Goal: Information Seeking & Learning: Learn about a topic

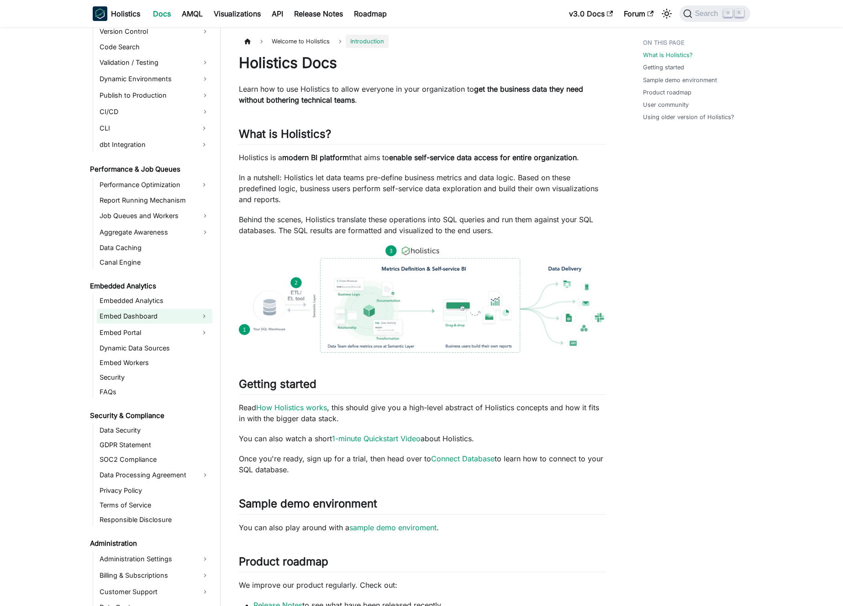
scroll to position [779, 0]
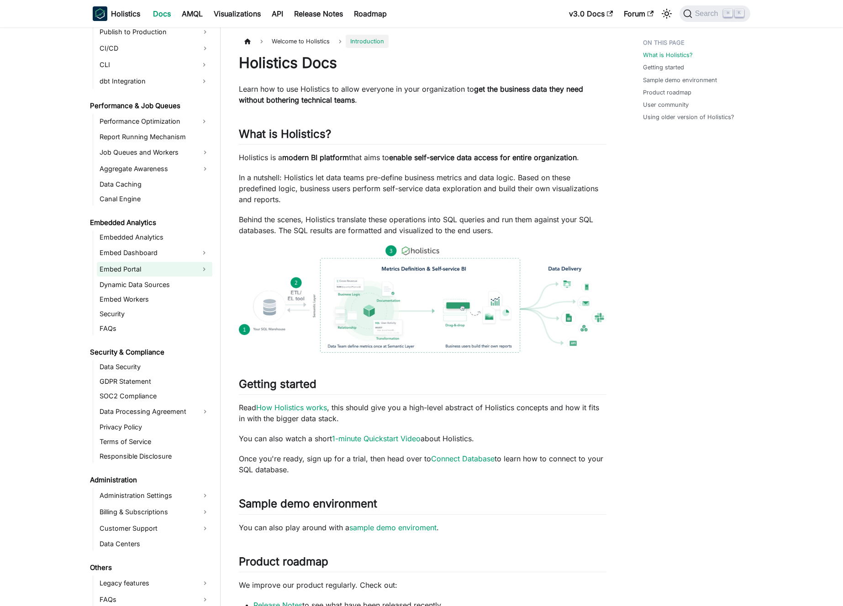
click at [144, 265] on link "Embed Portal" at bounding box center [146, 269] width 99 height 15
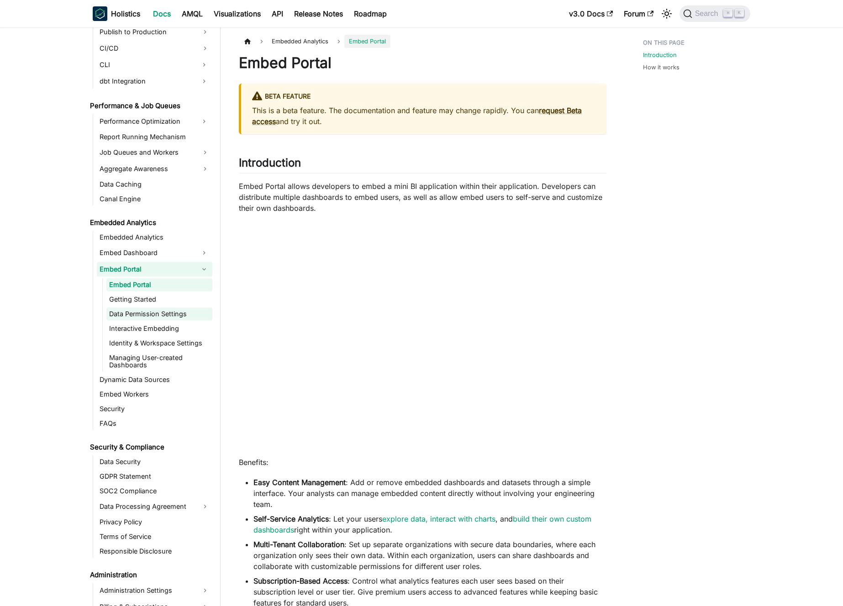
click at [147, 312] on link "Data Permission Settings" at bounding box center [159, 314] width 106 height 13
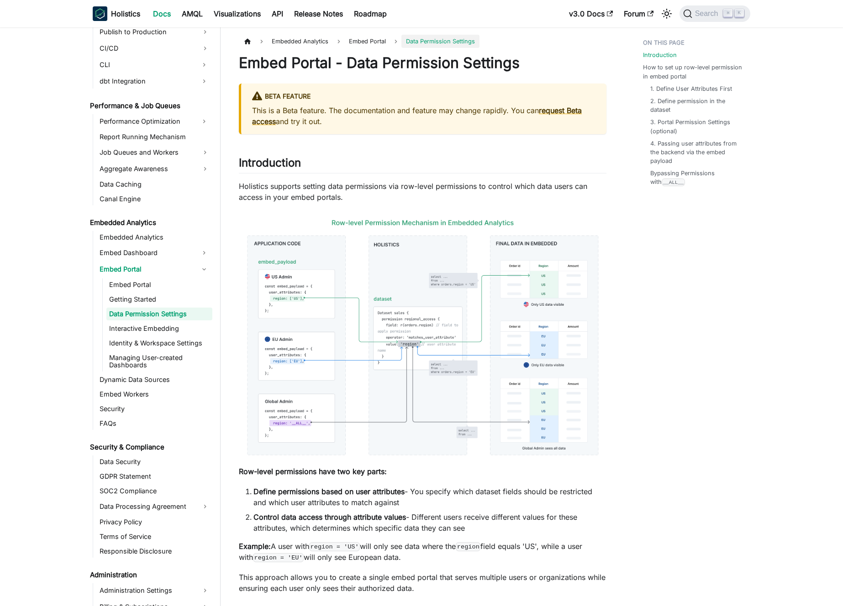
click at [375, 184] on p "Holistics supports setting data permissions via row-level permissions to contro…" at bounding box center [423, 192] width 368 height 22
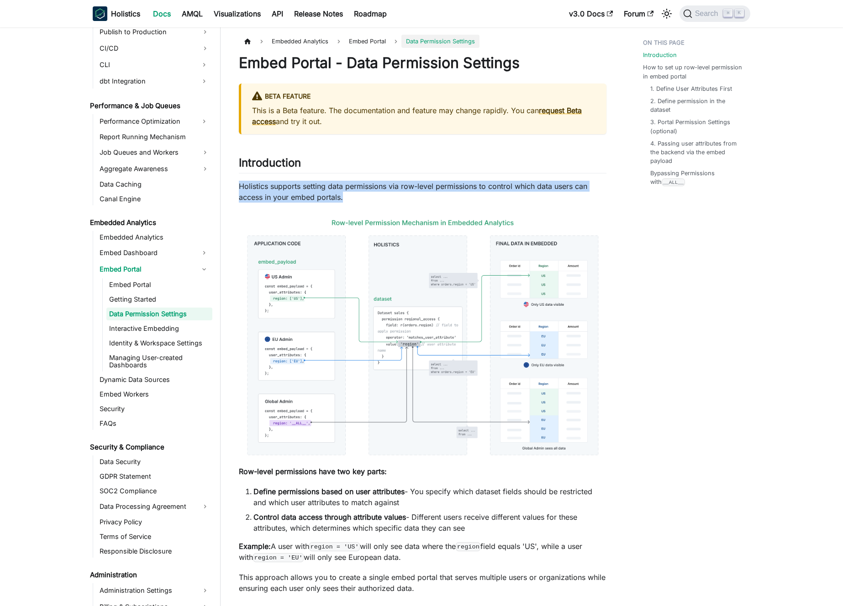
click at [375, 184] on p "Holistics supports setting data permissions via row-level permissions to contro…" at bounding box center [423, 192] width 368 height 22
click at [377, 186] on p "Holistics supports setting data permissions via row-level permissions to contro…" at bounding box center [423, 192] width 368 height 22
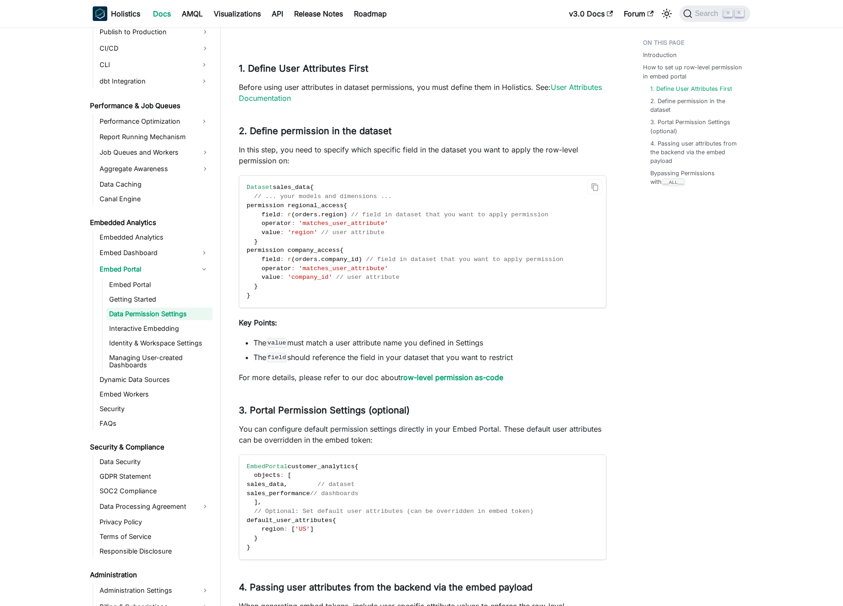
scroll to position [903, 0]
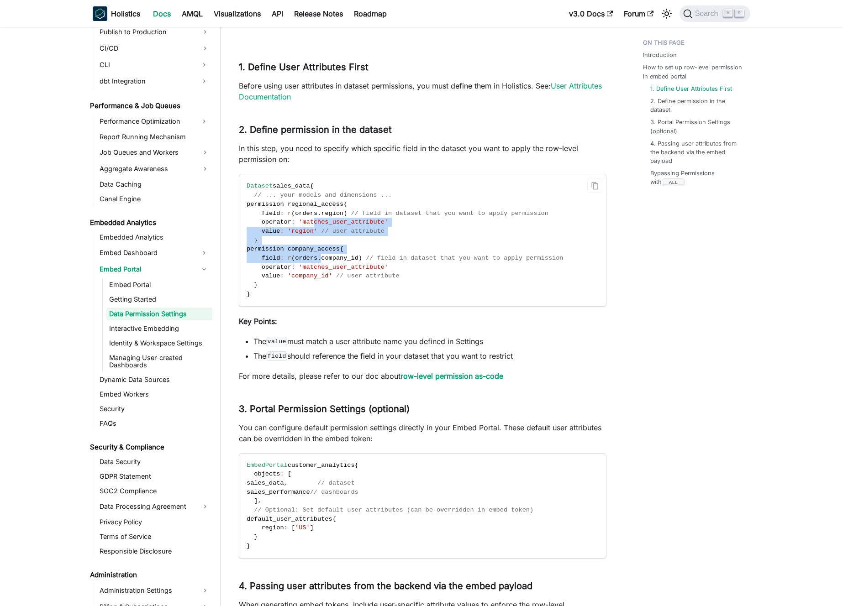
drag, startPoint x: 318, startPoint y: 247, endPoint x: 313, endPoint y: 216, distance: 30.5
click at [313, 218] on code "Dataset sales_data { // ... your models and dimensions ... permission regional_…" at bounding box center [421, 239] width 365 height 131
click at [311, 210] on span "orders" at bounding box center [306, 213] width 22 height 7
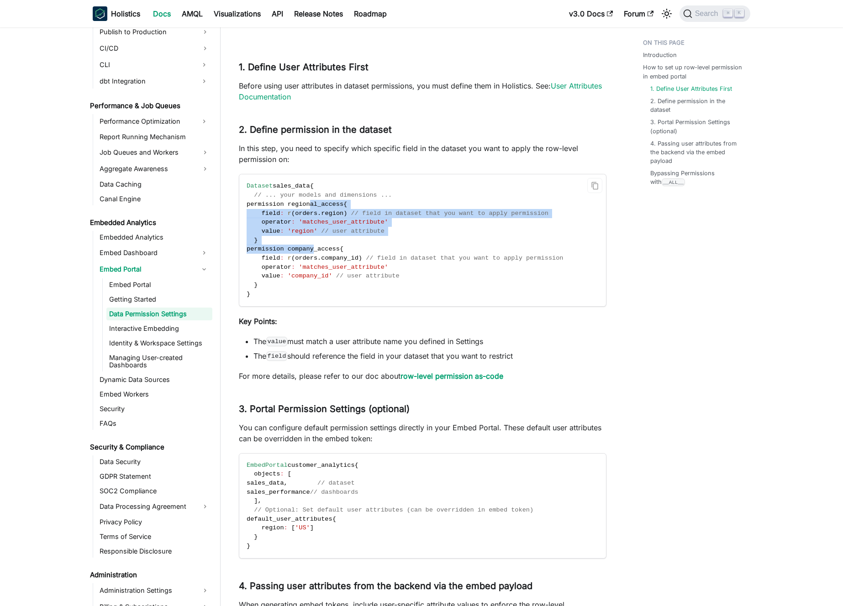
drag, startPoint x: 309, startPoint y: 202, endPoint x: 314, endPoint y: 250, distance: 48.2
click at [314, 249] on code "Dataset sales_data { // ... your models and dimensions ... permission regional_…" at bounding box center [421, 239] width 365 height 131
click at [314, 251] on span "permission company_access" at bounding box center [293, 249] width 93 height 7
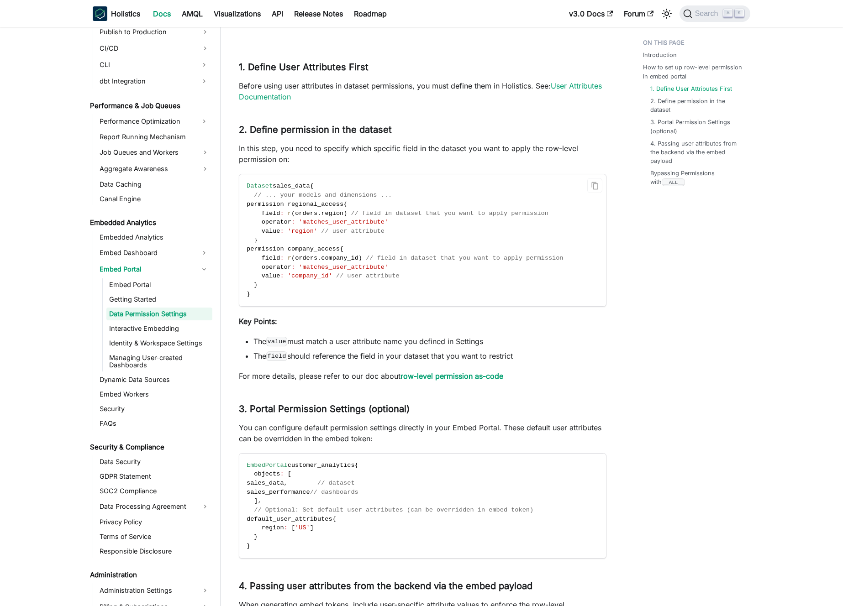
click at [311, 231] on span "'region'" at bounding box center [303, 231] width 30 height 7
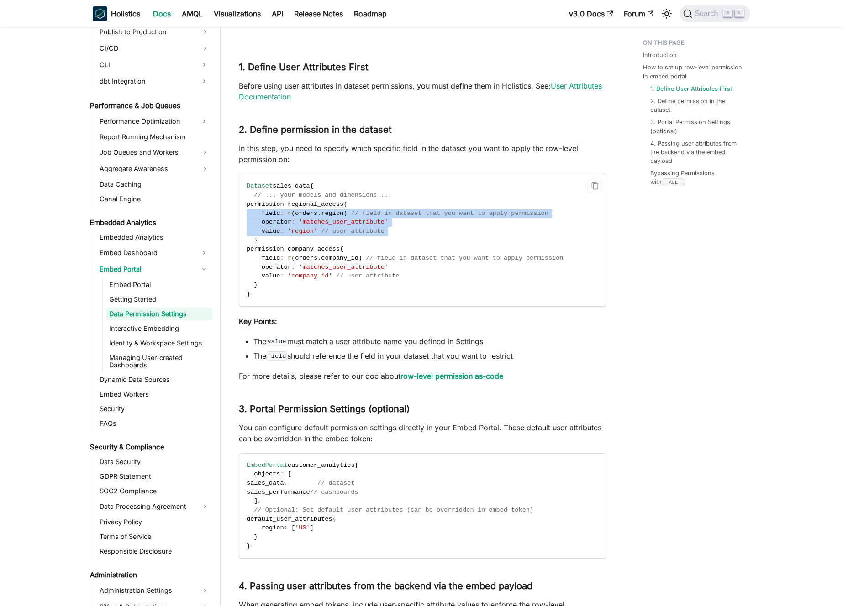
drag, startPoint x: 311, startPoint y: 231, endPoint x: 308, endPoint y: 212, distance: 19.4
click at [308, 213] on code "Dataset sales_data { // ... your models and dimensions ... permission regional_…" at bounding box center [421, 239] width 365 height 131
click at [308, 212] on span "orders" at bounding box center [306, 213] width 22 height 7
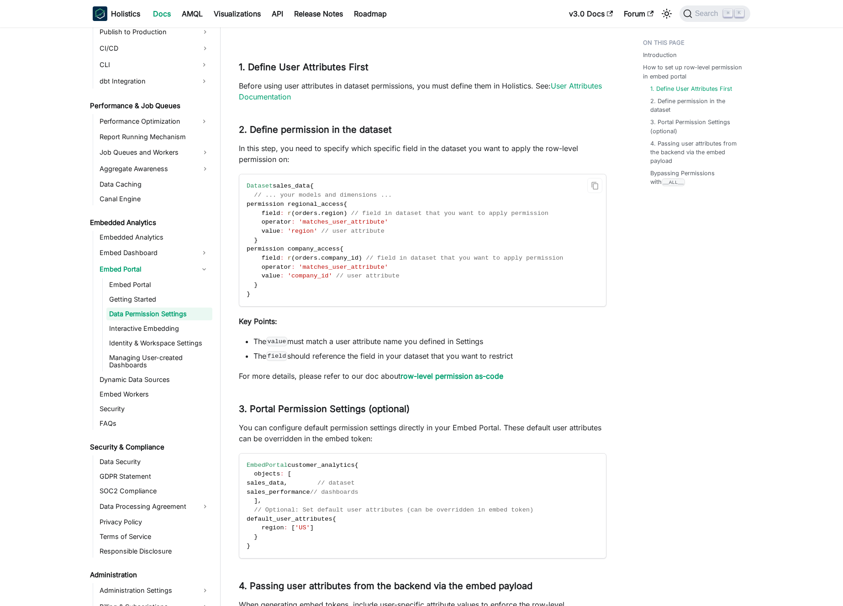
click at [307, 204] on span "permission regional_access" at bounding box center [295, 204] width 97 height 7
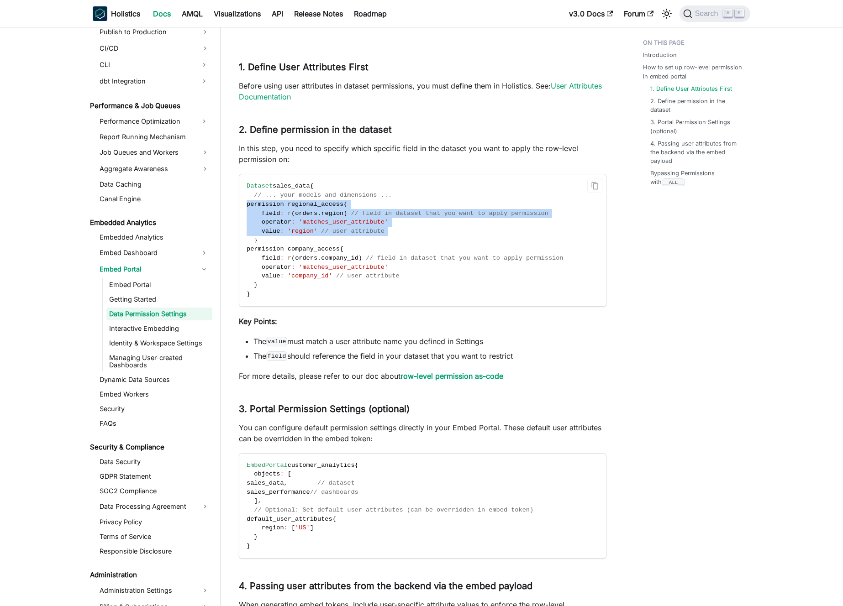
drag, startPoint x: 307, startPoint y: 204, endPoint x: 311, endPoint y: 229, distance: 25.9
click at [311, 229] on code "Dataset sales_data { // ... your models and dimensions ... permission regional_…" at bounding box center [421, 239] width 365 height 131
click at [311, 229] on span "'region'" at bounding box center [303, 231] width 30 height 7
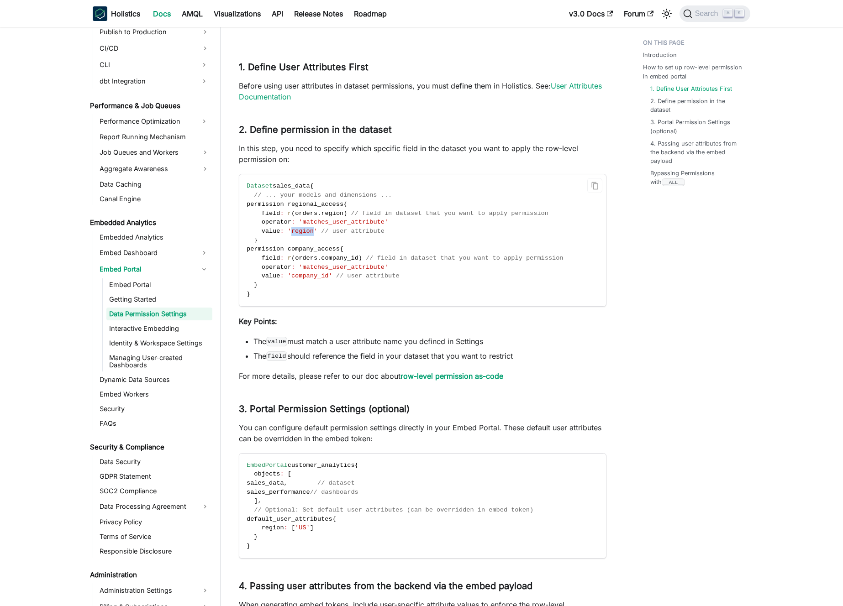
click at [311, 229] on span "'region'" at bounding box center [303, 231] width 30 height 7
drag, startPoint x: 311, startPoint y: 229, endPoint x: 307, endPoint y: 212, distance: 17.5
click at [307, 214] on code "Dataset sales_data { // ... your models and dimensions ... permission regional_…" at bounding box center [421, 239] width 365 height 131
click at [306, 210] on span "orders" at bounding box center [306, 213] width 22 height 7
drag, startPoint x: 287, startPoint y: 211, endPoint x: 347, endPoint y: 214, distance: 59.4
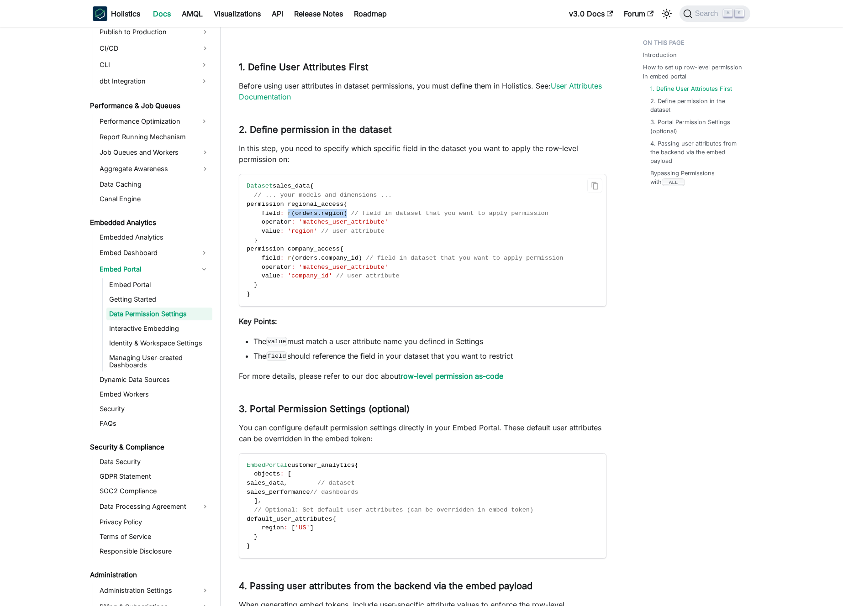
click at [347, 214] on span "field : r ( orders . region ) // field in dataset that you want to apply permis…" at bounding box center [398, 213] width 302 height 7
click at [347, 214] on span ")" at bounding box center [345, 213] width 4 height 7
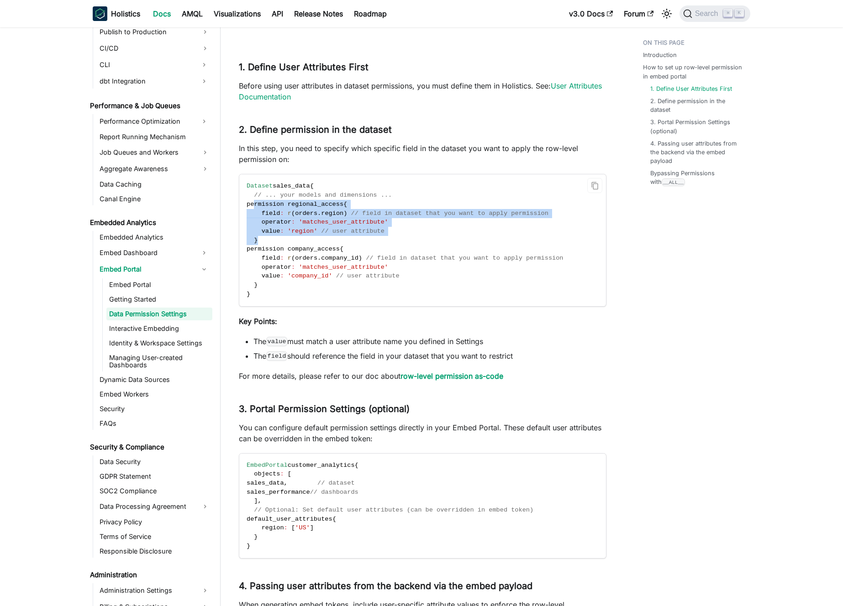
drag, startPoint x: 255, startPoint y: 207, endPoint x: 279, endPoint y: 239, distance: 40.4
click at [279, 239] on code "Dataset sales_data { // ... your models and dimensions ... permission regional_…" at bounding box center [421, 239] width 365 height 131
drag, startPoint x: 275, startPoint y: 239, endPoint x: 254, endPoint y: 208, distance: 37.2
click at [254, 208] on code "Dataset sales_data { // ... your models and dimensions ... permission regional_…" at bounding box center [421, 239] width 365 height 131
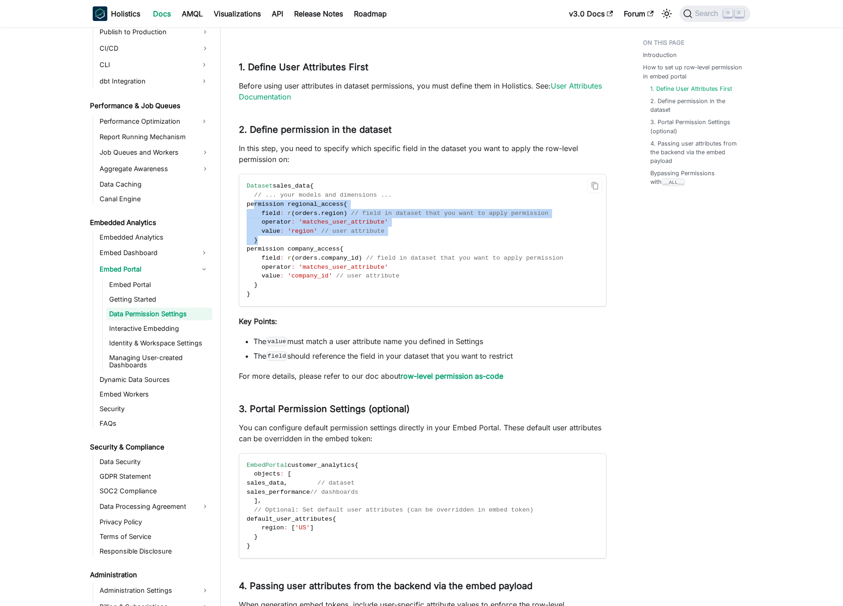
click at [254, 208] on span "permission regional_access" at bounding box center [295, 204] width 97 height 7
drag, startPoint x: 254, startPoint y: 208, endPoint x: 269, endPoint y: 240, distance: 35.1
click at [269, 239] on code "Dataset sales_data { // ... your models and dimensions ... permission regional_…" at bounding box center [421, 239] width 365 height 131
click at [269, 240] on code "Dataset sales_data { // ... your models and dimensions ... permission regional_…" at bounding box center [421, 239] width 365 height 131
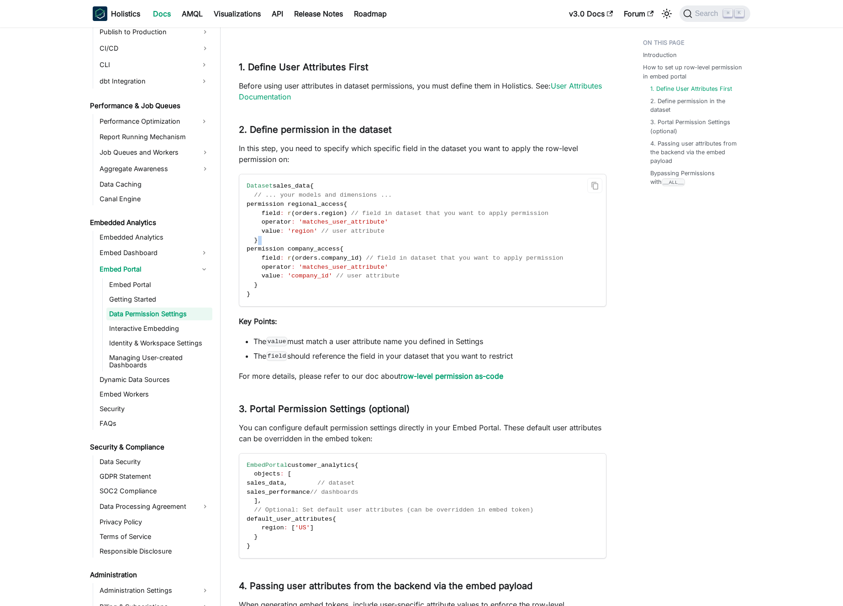
click at [269, 240] on code "Dataset sales_data { // ... your models and dimensions ... permission regional_…" at bounding box center [421, 239] width 365 height 131
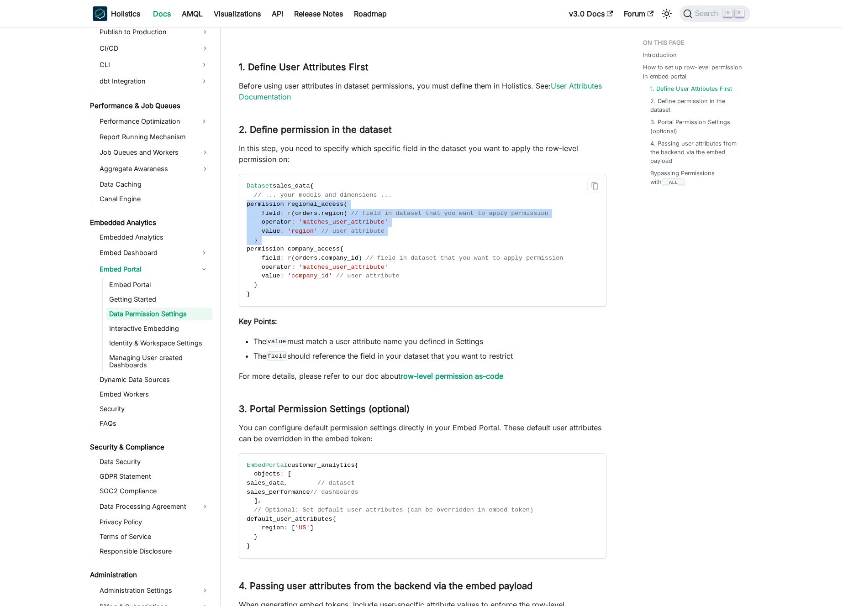
drag, startPoint x: 269, startPoint y: 240, endPoint x: 263, endPoint y: 208, distance: 32.1
click at [263, 208] on code "Dataset sales_data { // ... your models and dimensions ... permission regional_…" at bounding box center [421, 239] width 365 height 131
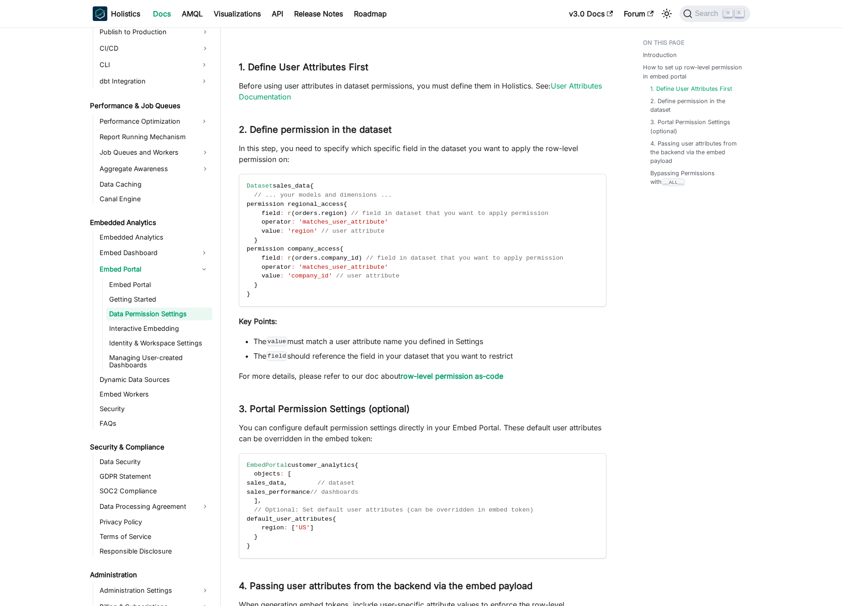
click at [385, 96] on p "Before using user attributes in dataset permissions, you must define them in Ho…" at bounding box center [423, 91] width 368 height 22
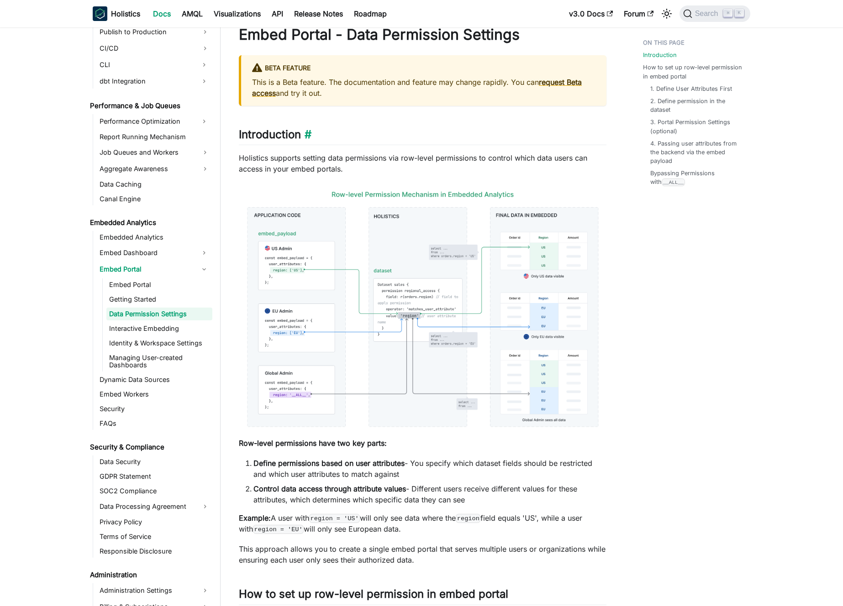
scroll to position [0, 0]
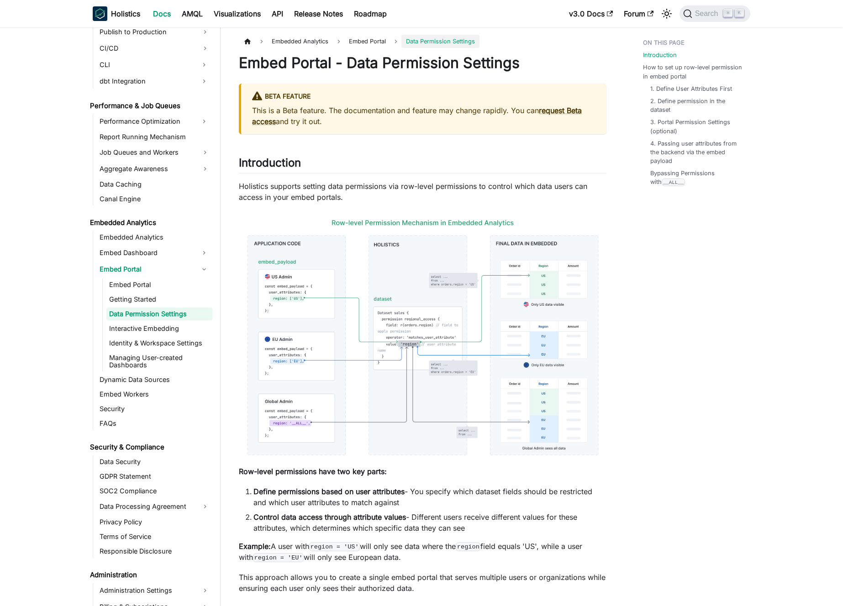
click at [271, 188] on p "Holistics supports setting data permissions via row-level permissions to contro…" at bounding box center [423, 192] width 368 height 22
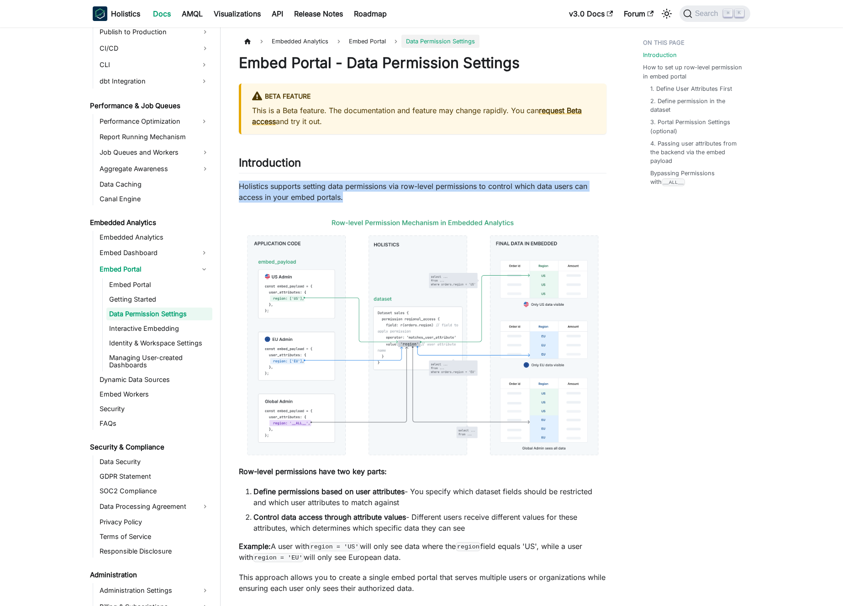
click at [271, 188] on p "Holistics supports setting data permissions via row-level permissions to contro…" at bounding box center [423, 192] width 368 height 22
click at [279, 188] on p "Holistics supports setting data permissions via row-level permissions to contro…" at bounding box center [423, 192] width 368 height 22
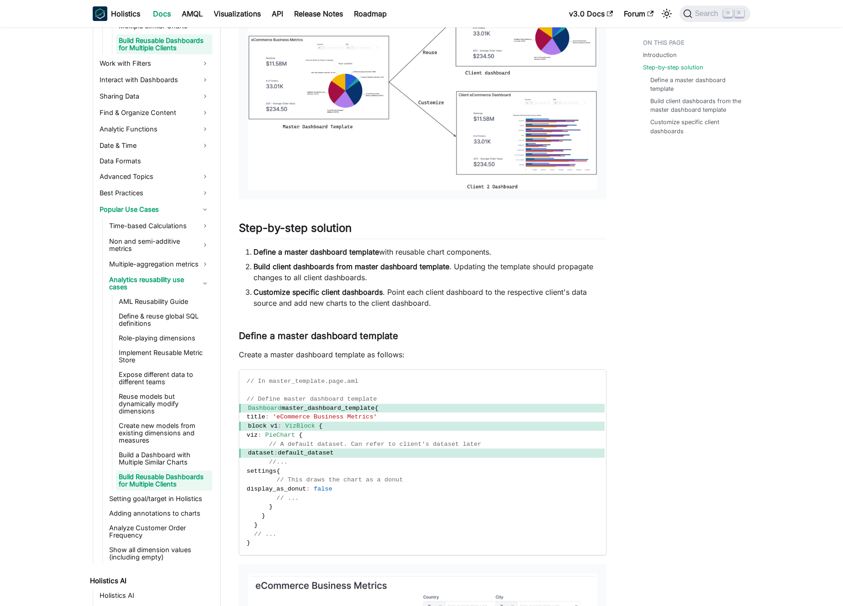
scroll to position [410, 0]
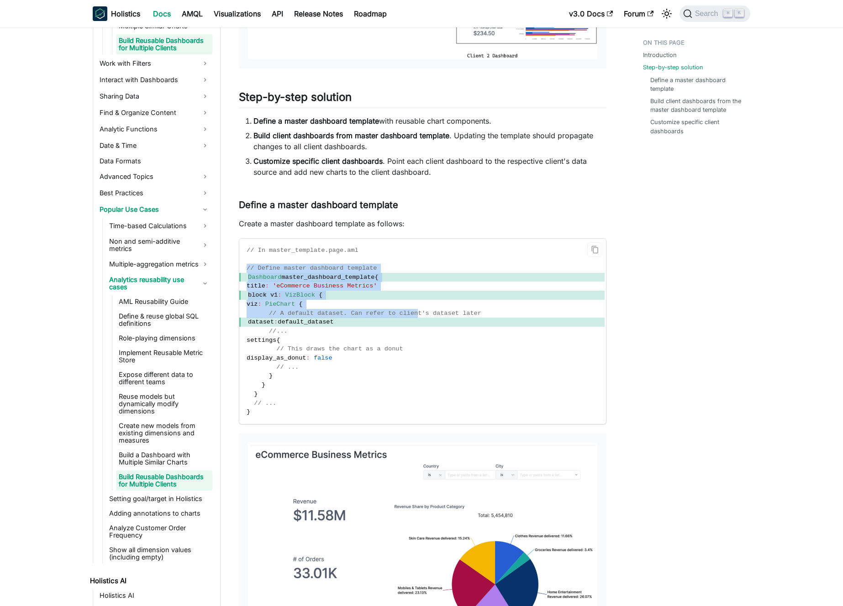
drag, startPoint x: 423, startPoint y: 263, endPoint x: 417, endPoint y: 322, distance: 58.7
click at [418, 320] on code "// In master_template.page.aml // Define master dashboard template Dashboard ma…" at bounding box center [421, 331] width 365 height 185
click at [417, 322] on span "dataset : default_dataset" at bounding box center [421, 322] width 365 height 9
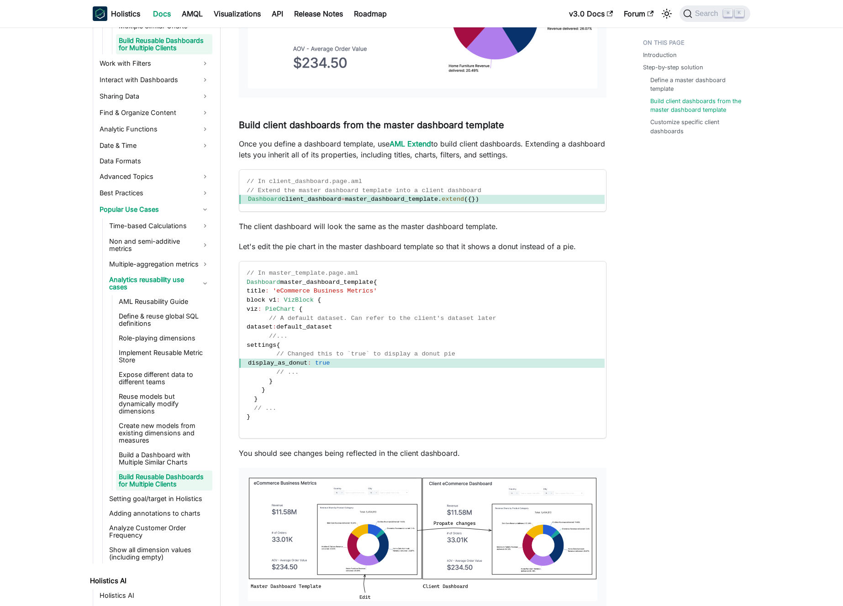
scroll to position [1010, 0]
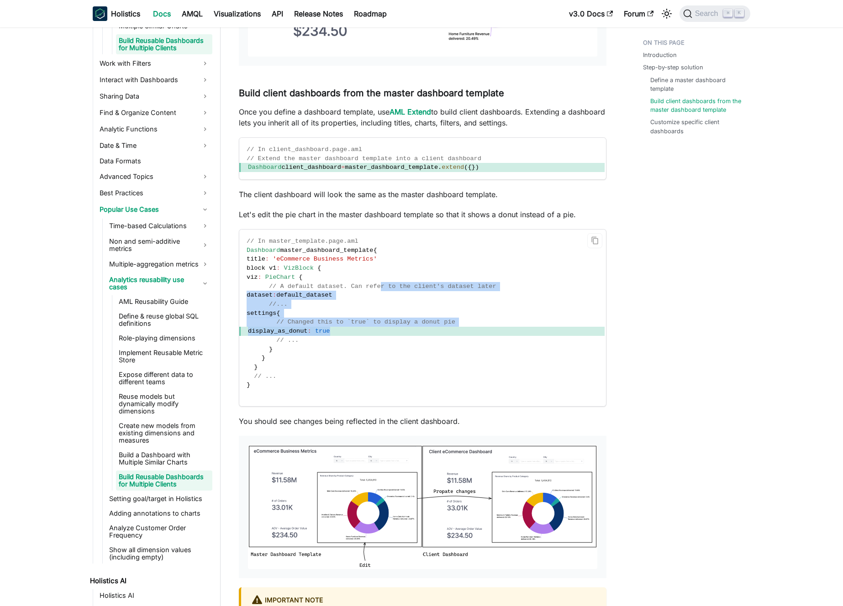
drag, startPoint x: 383, startPoint y: 295, endPoint x: 386, endPoint y: 338, distance: 43.5
click at [386, 337] on code "// In master_template.page.aml Dashboard master_dashboard_template { title : 'e…" at bounding box center [421, 318] width 365 height 177
click at [386, 338] on code "// In master_template.page.aml Dashboard master_dashboard_template { title : 'e…" at bounding box center [421, 318] width 365 height 177
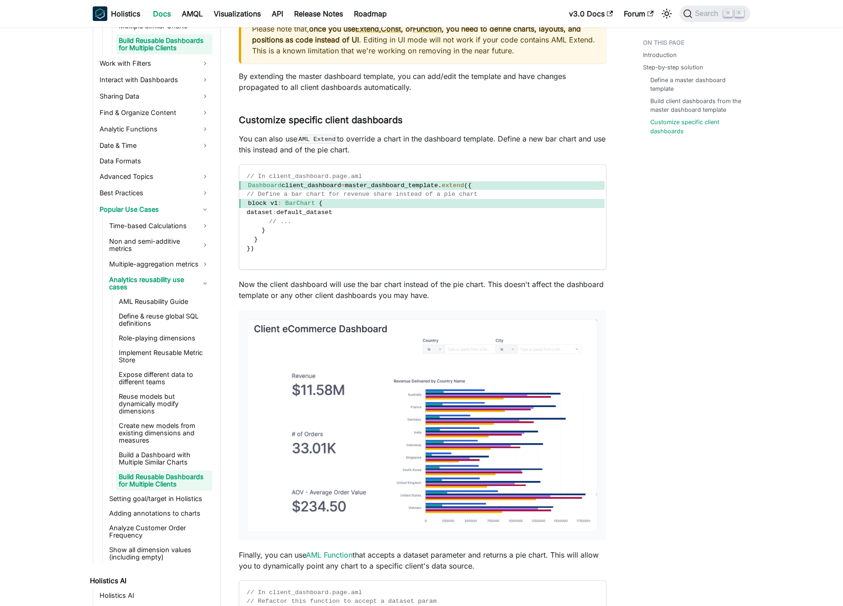
scroll to position [1600, 0]
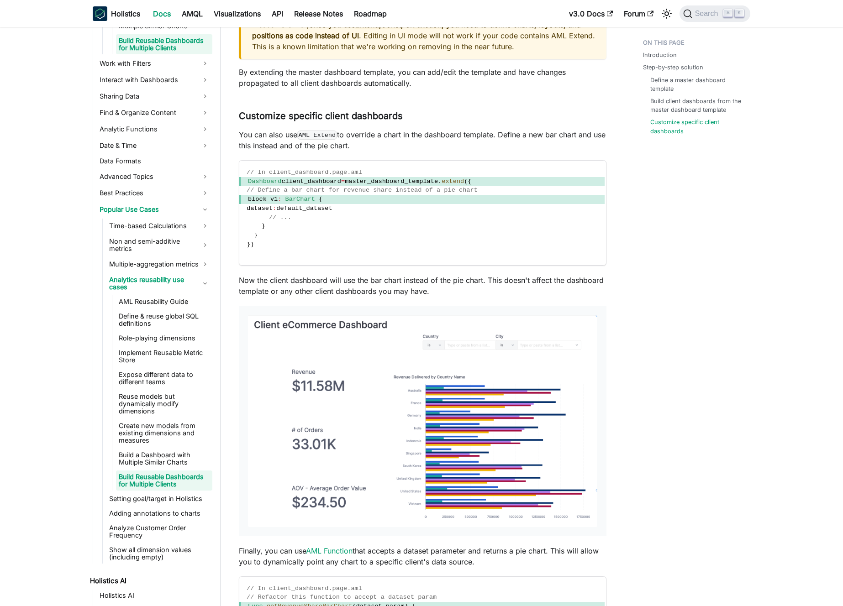
click at [380, 289] on p "Now the client dashboard will use the bar chart instead of the pie chart. This …" at bounding box center [423, 286] width 368 height 22
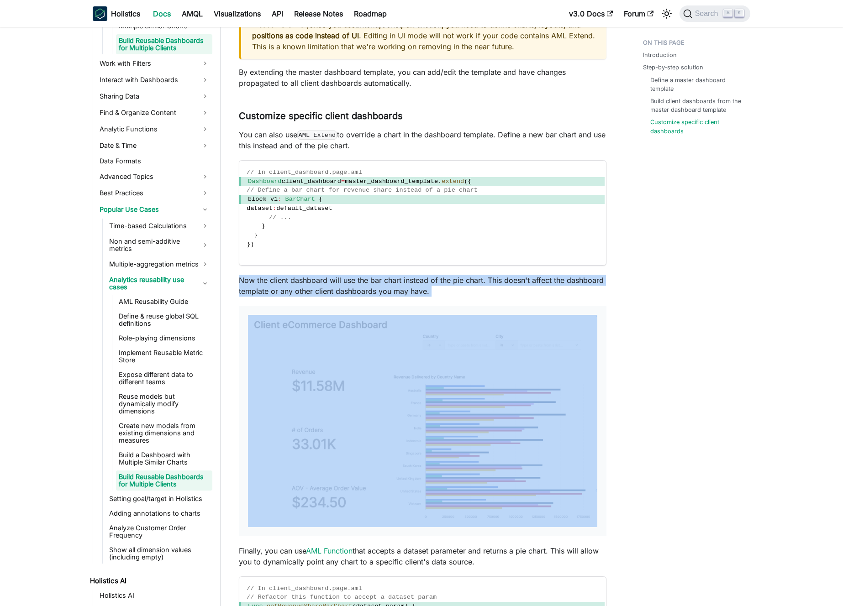
click at [380, 289] on p "Now the client dashboard will use the bar chart instead of the pie chart. This …" at bounding box center [423, 286] width 368 height 22
click at [369, 289] on p "Now the client dashboard will use the bar chart instead of the pie chart. This …" at bounding box center [423, 286] width 368 height 22
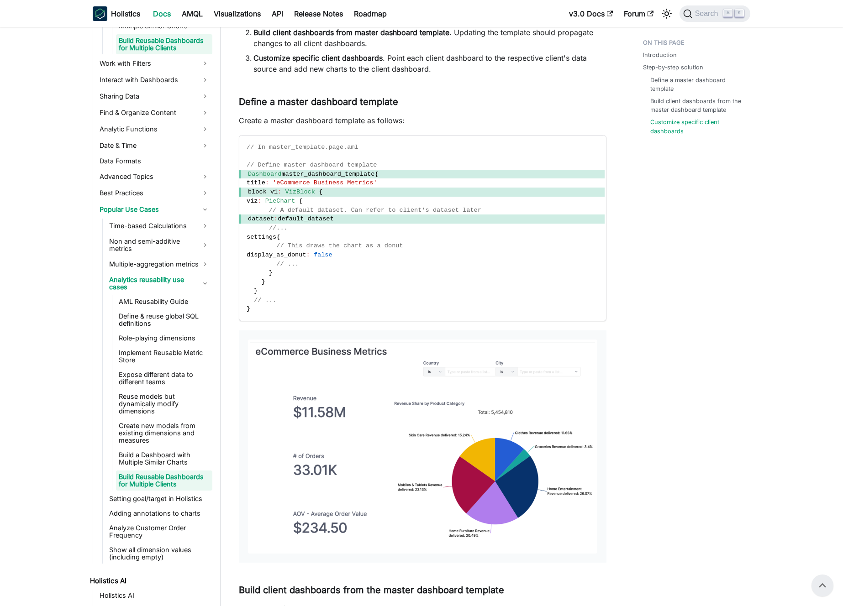
scroll to position [0, 0]
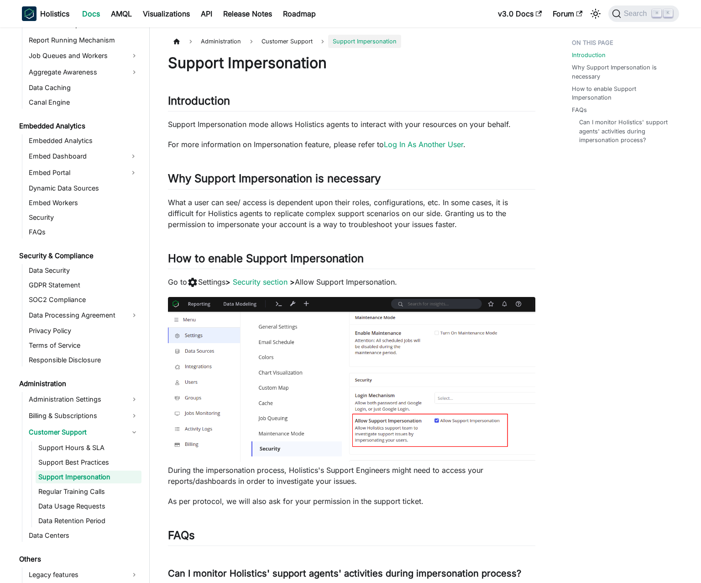
scroll to position [887, 0]
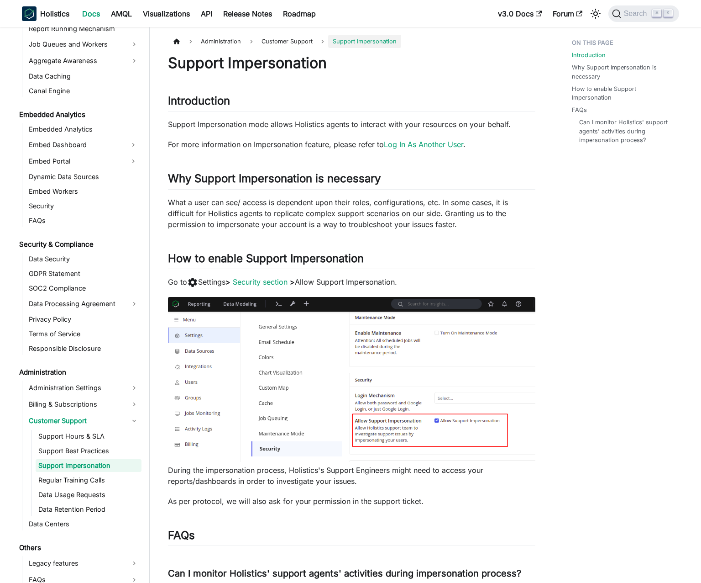
click at [252, 205] on p "What a user can see/ access is dependent upon their roles, configurations, etc.…" at bounding box center [352, 213] width 368 height 33
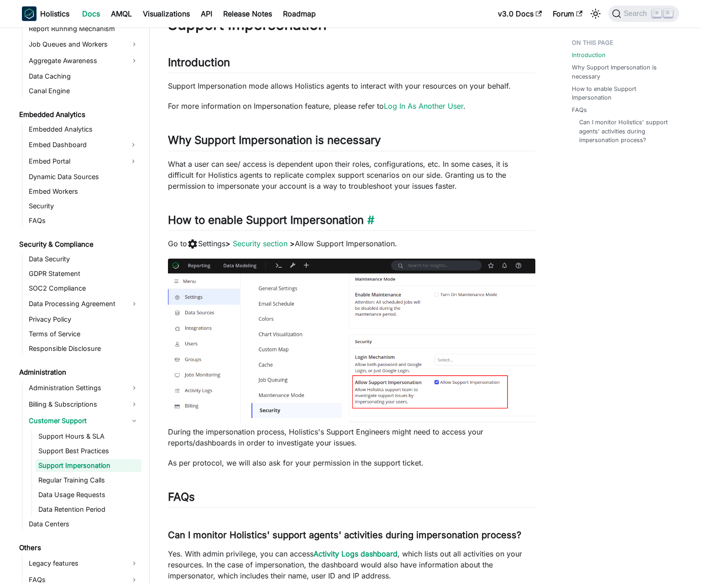
scroll to position [51, 0]
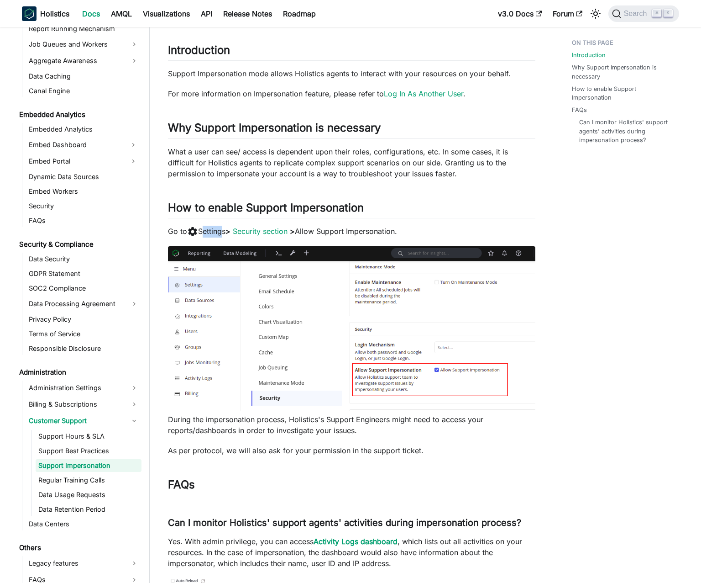
drag, startPoint x: 204, startPoint y: 230, endPoint x: 221, endPoint y: 231, distance: 16.9
click at [221, 231] on p "Go to settings Settings > Security section > Allow Support Impersonation." at bounding box center [352, 232] width 368 height 12
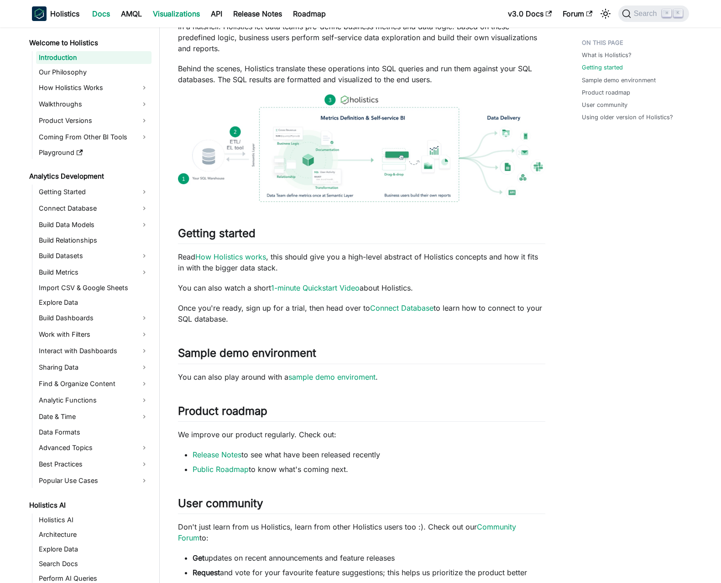
click at [159, 16] on link "Visualizations" at bounding box center [176, 13] width 58 height 15
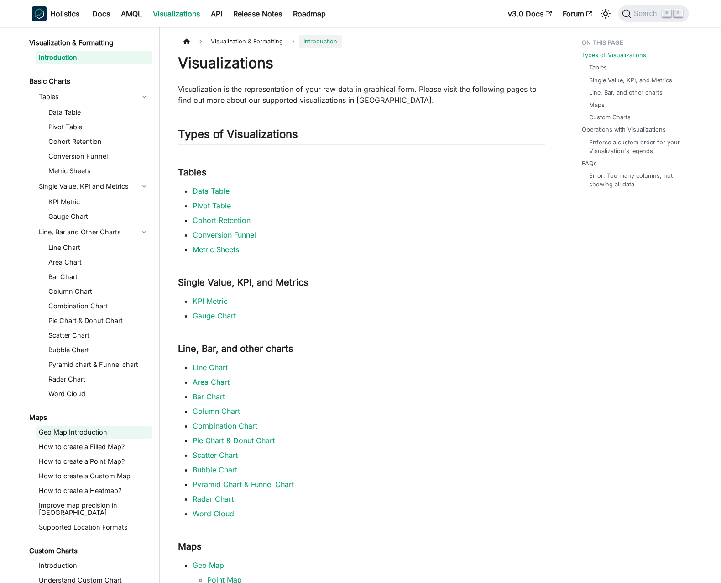
click at [82, 431] on link "Geo Map Introduction" at bounding box center [94, 431] width 116 height 13
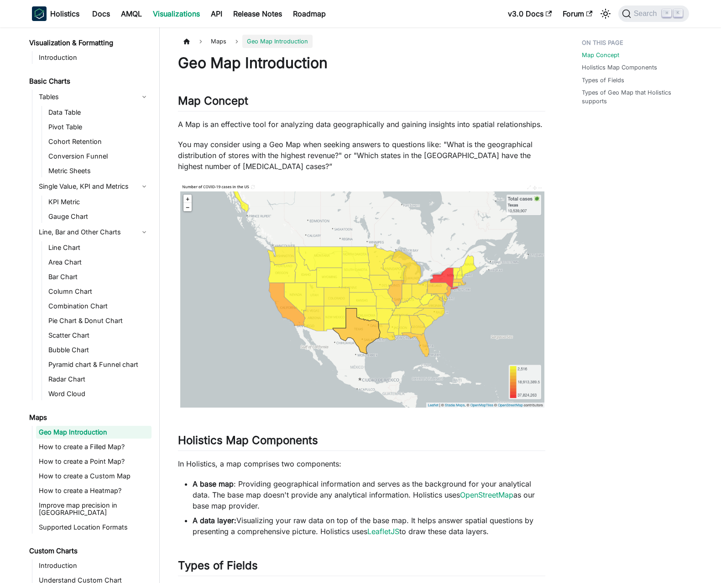
scroll to position [179, 0]
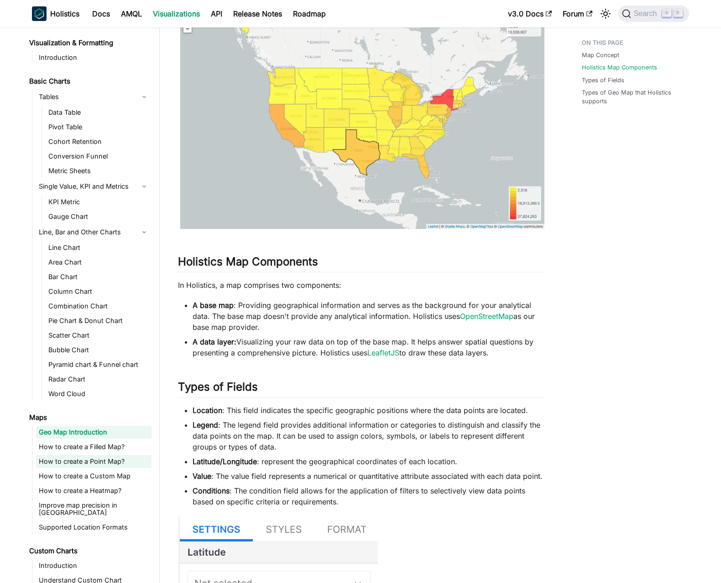
click at [103, 458] on link "How to create a Point Map?" at bounding box center [94, 461] width 116 height 13
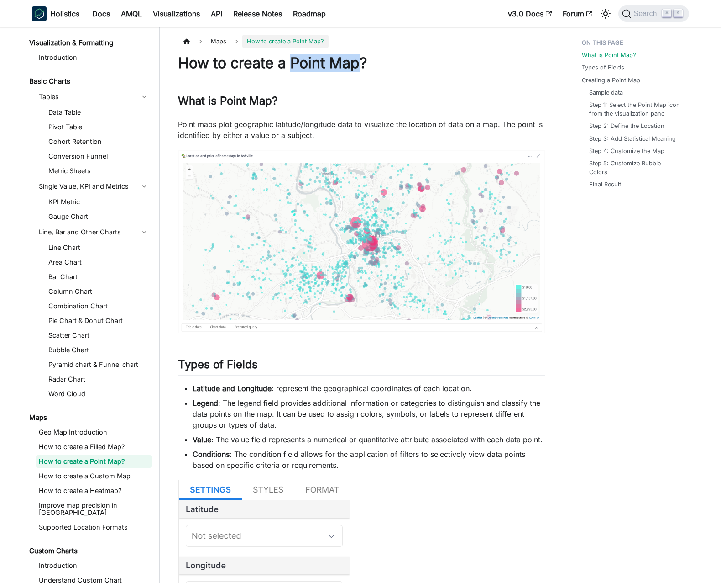
drag, startPoint x: 289, startPoint y: 62, endPoint x: 361, endPoint y: 67, distance: 71.4
click at [361, 67] on h1 "How to create a Point Map?" at bounding box center [362, 63] width 368 height 18
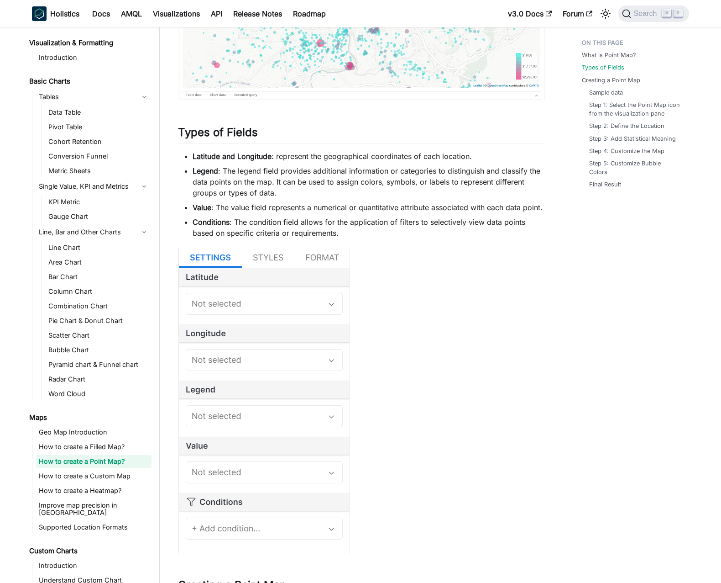
scroll to position [232, 0]
drag, startPoint x: 194, startPoint y: 155, endPoint x: 273, endPoint y: 156, distance: 78.5
click at [273, 156] on ul "Latitude and Longitude : represent the geographical coordinates of each locatio…" at bounding box center [362, 195] width 368 height 88
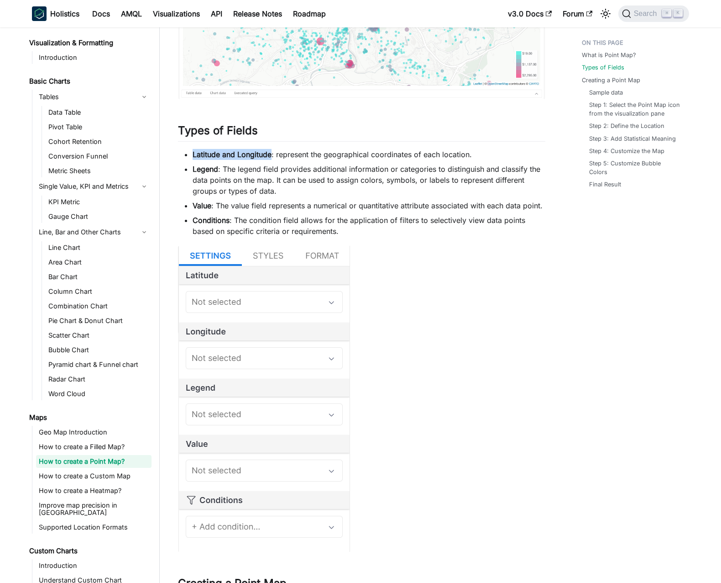
scroll to position [234, 0]
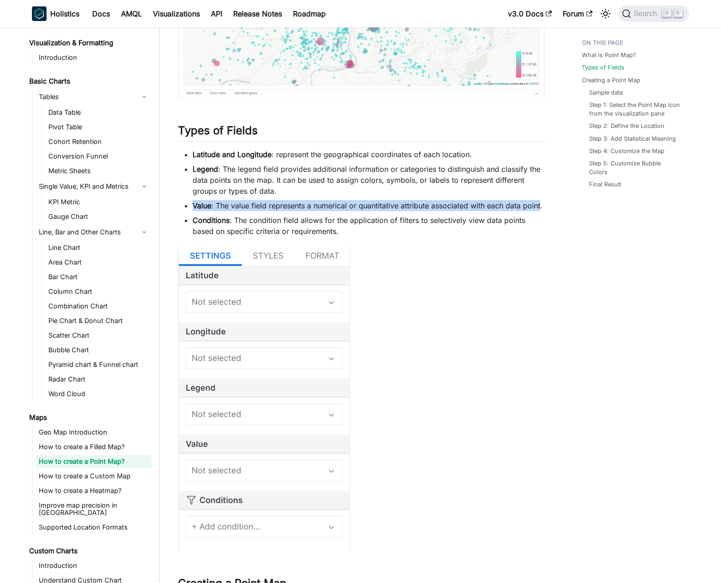
drag, startPoint x: 187, startPoint y: 204, endPoint x: 541, endPoint y: 209, distance: 353.8
click at [541, 209] on li "Value : The value field represents a numerical or quantitative attribute associ…" at bounding box center [369, 205] width 353 height 11
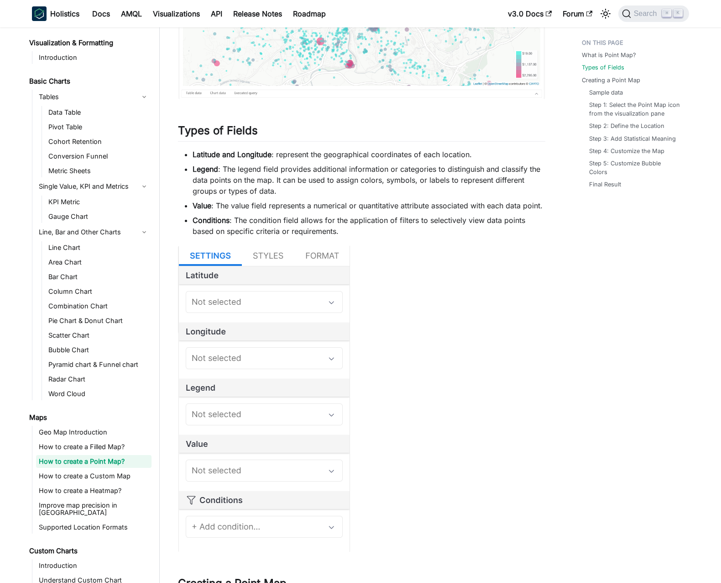
click at [302, 187] on li "Legend : The legend field provides additional information or categories to dist…" at bounding box center [369, 179] width 353 height 33
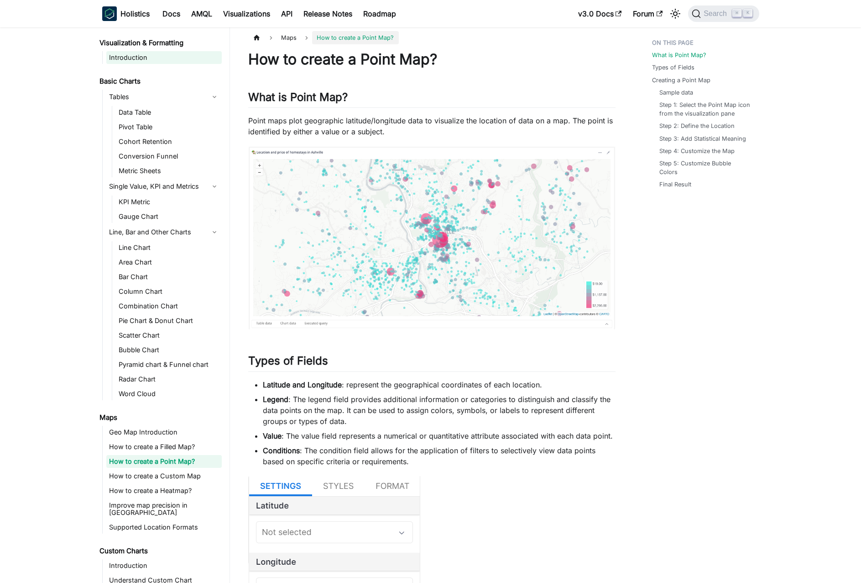
scroll to position [0, 0]
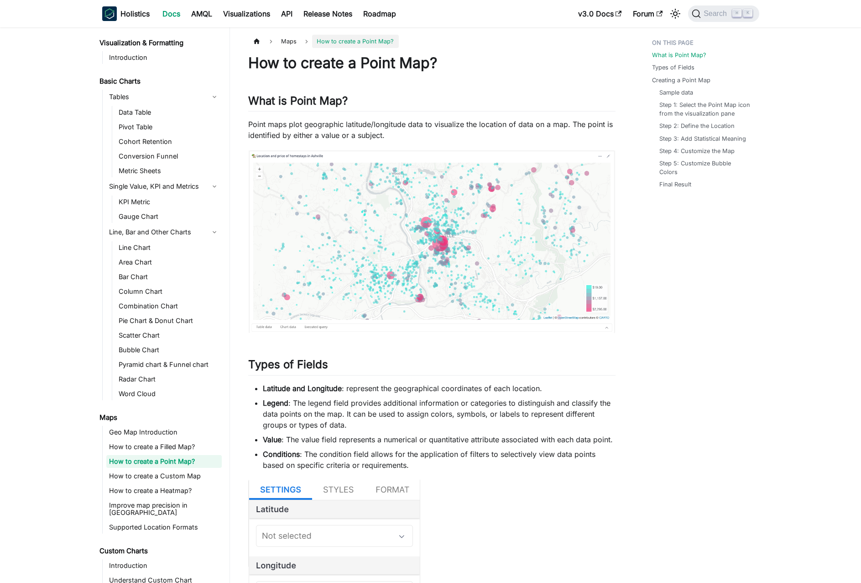
click at [174, 15] on link "Docs" at bounding box center [171, 13] width 29 height 15
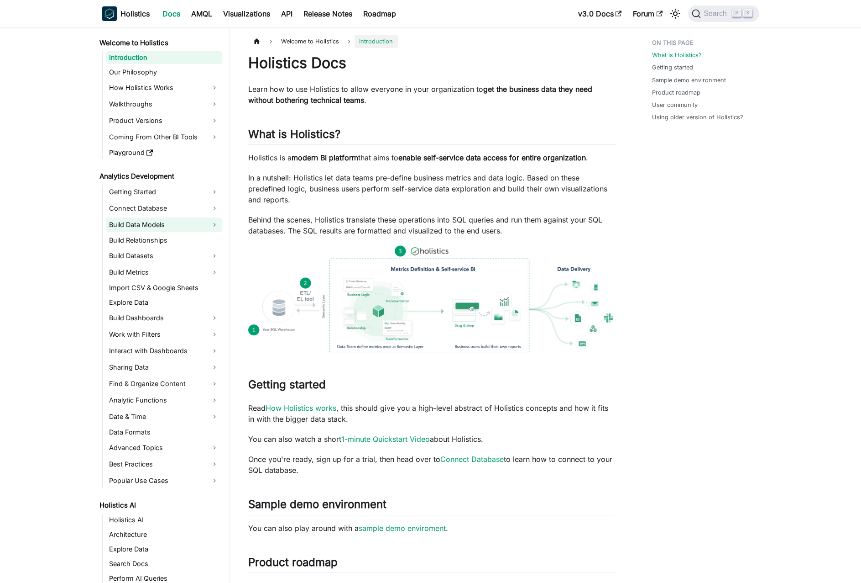
click at [185, 220] on link "Build Data Models" at bounding box center [164, 224] width 116 height 15
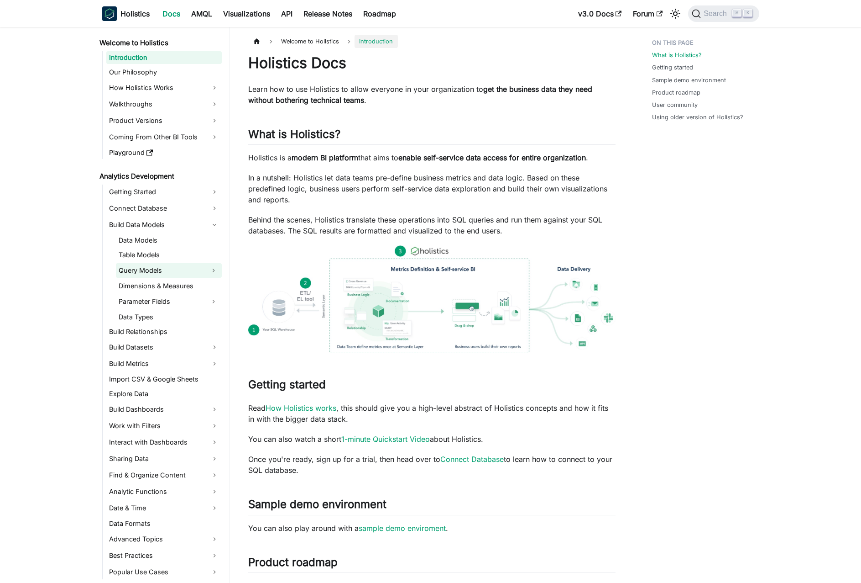
click at [177, 268] on link "Query Models" at bounding box center [160, 270] width 89 height 15
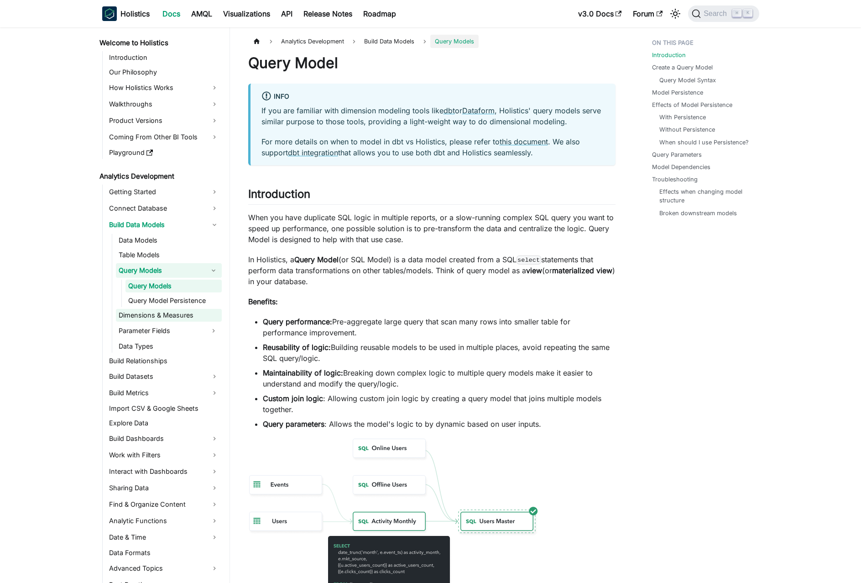
click at [173, 315] on link "Dimensions & Measures" at bounding box center [169, 315] width 106 height 13
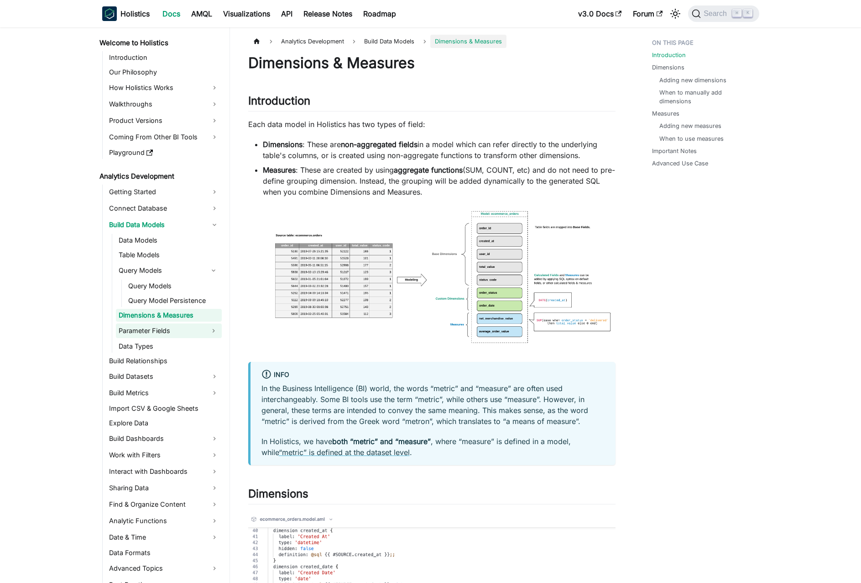
click at [171, 326] on link "Parameter Fields" at bounding box center [160, 330] width 89 height 15
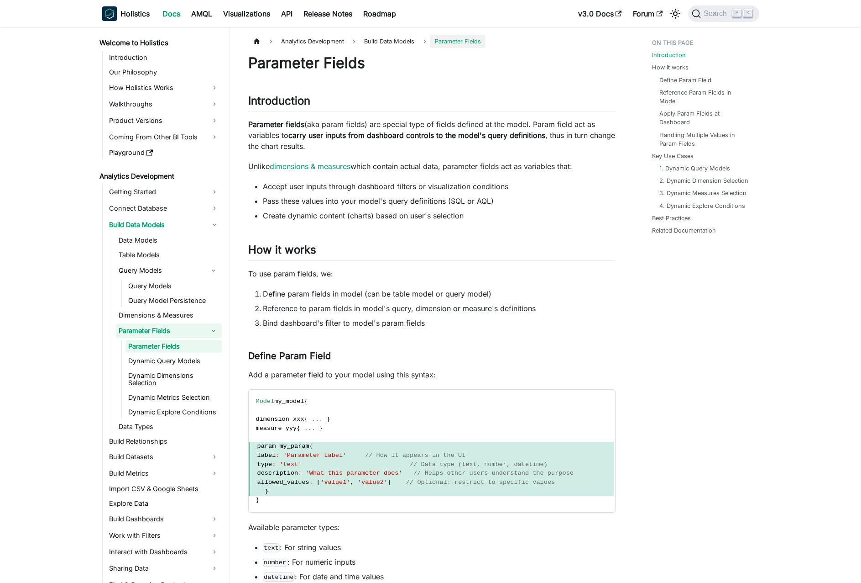
click at [345, 314] on ol "Define param fields in model (can be table model or query model) Reference to p…" at bounding box center [432, 308] width 368 height 40
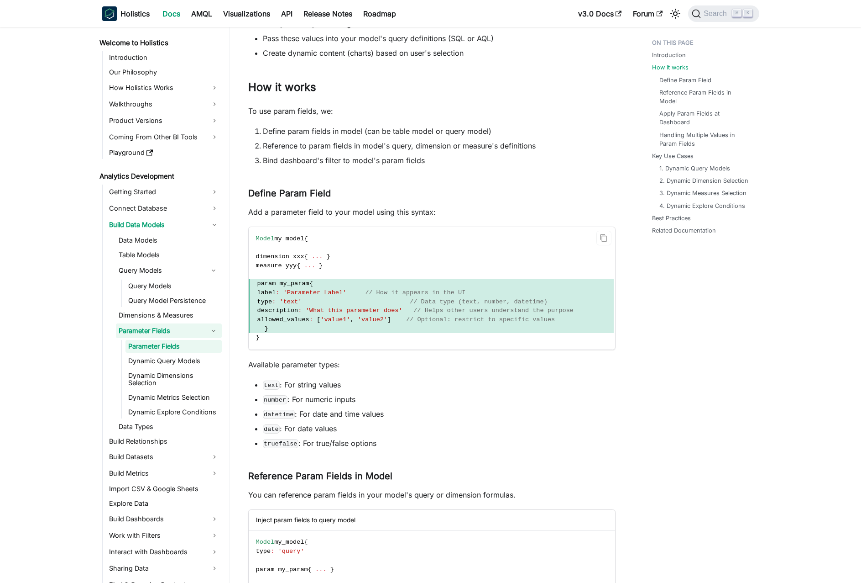
scroll to position [165, 0]
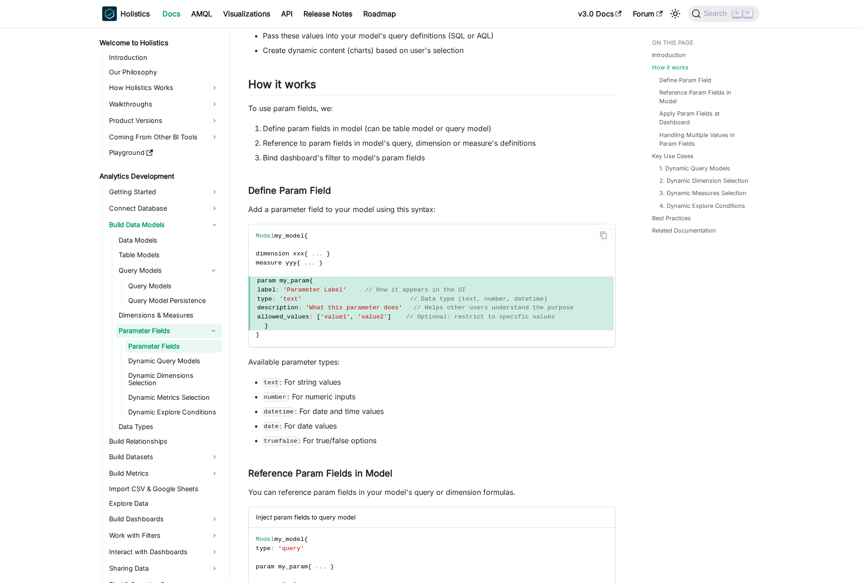
drag, startPoint x: 262, startPoint y: 279, endPoint x: 323, endPoint y: 279, distance: 61.2
click at [323, 279] on span "param my_param {" at bounding box center [431, 280] width 365 height 9
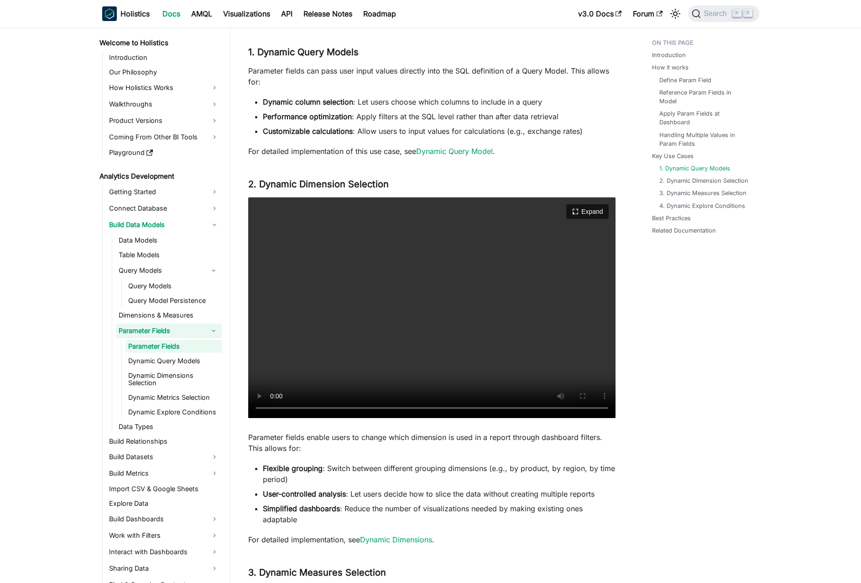
scroll to position [1670, 0]
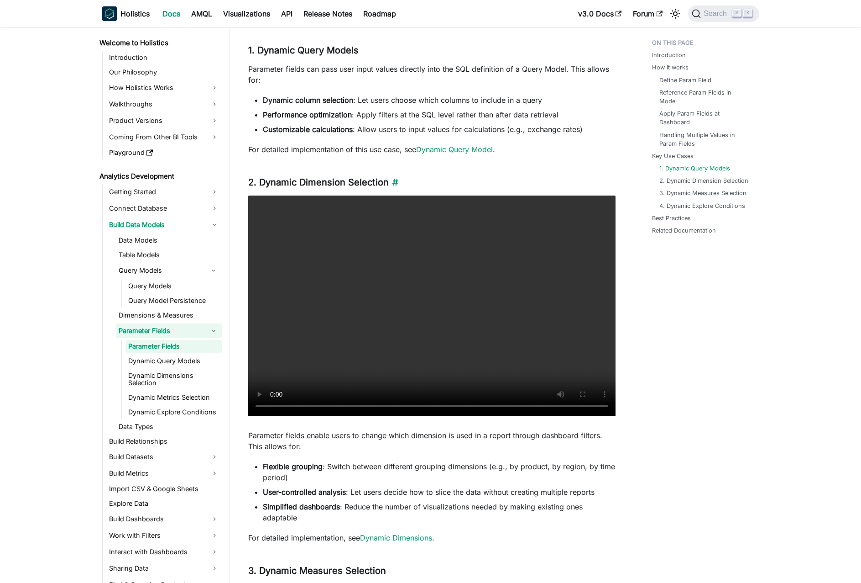
click at [343, 188] on h3 "2. Dynamic Dimension Selection ​" at bounding box center [432, 182] width 368 height 11
click at [336, 188] on h3 "2. Dynamic Dimension Selection ​" at bounding box center [432, 182] width 368 height 11
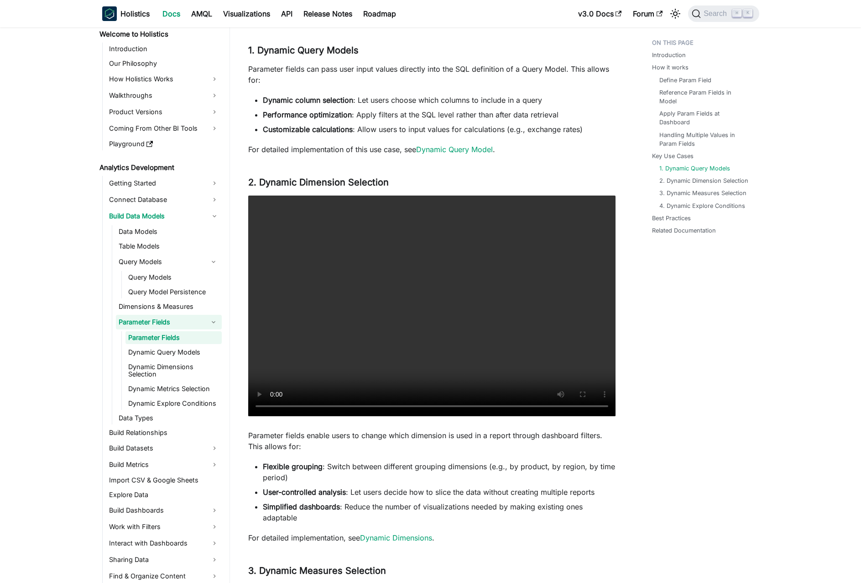
scroll to position [25, 0]
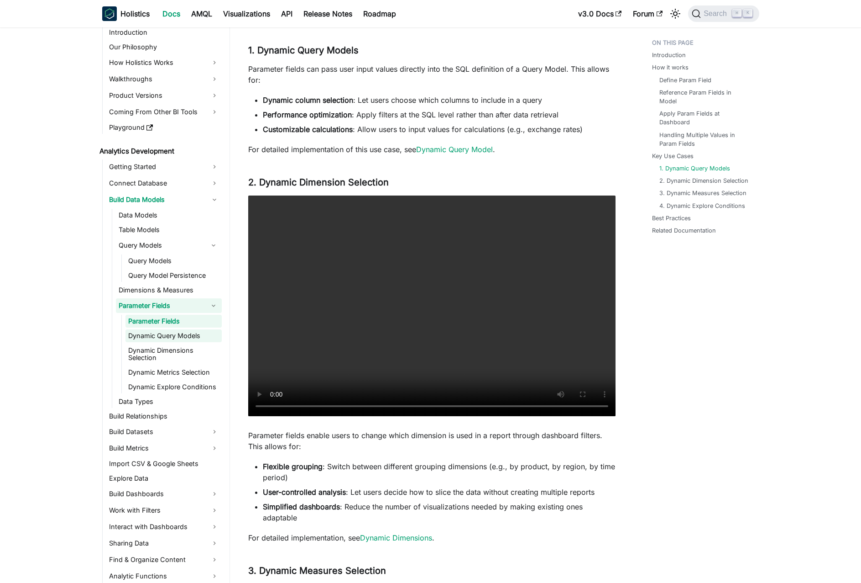
click at [174, 334] on link "Dynamic Query Models" at bounding box center [174, 335] width 96 height 13
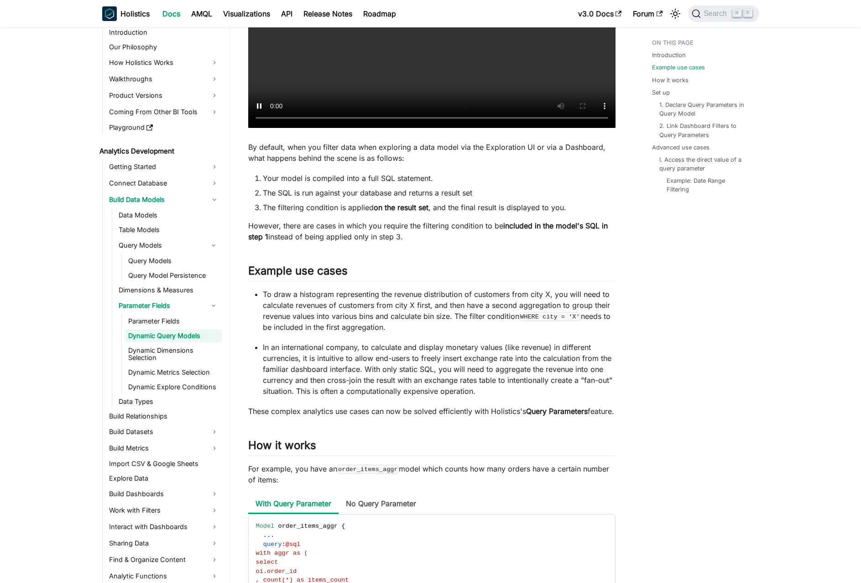
scroll to position [328, 0]
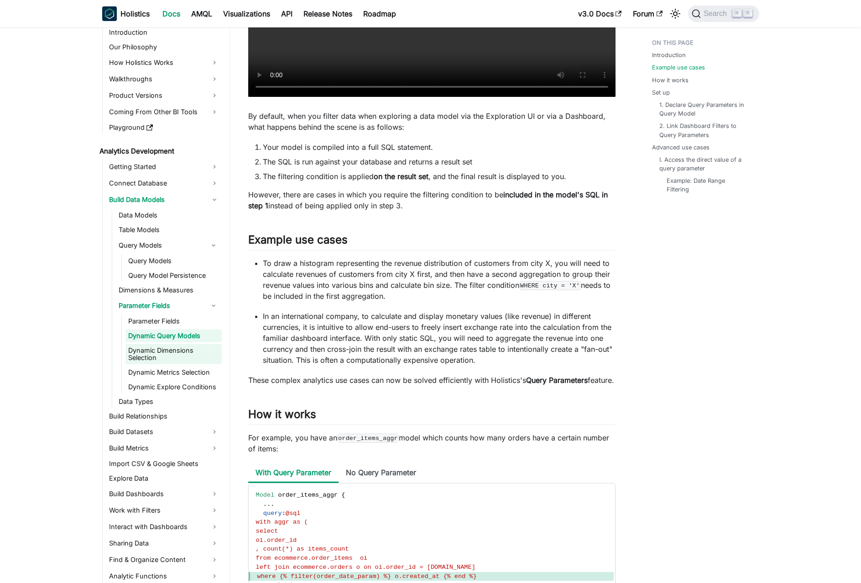
click at [176, 347] on link "Dynamic Dimensions Selection" at bounding box center [174, 354] width 96 height 20
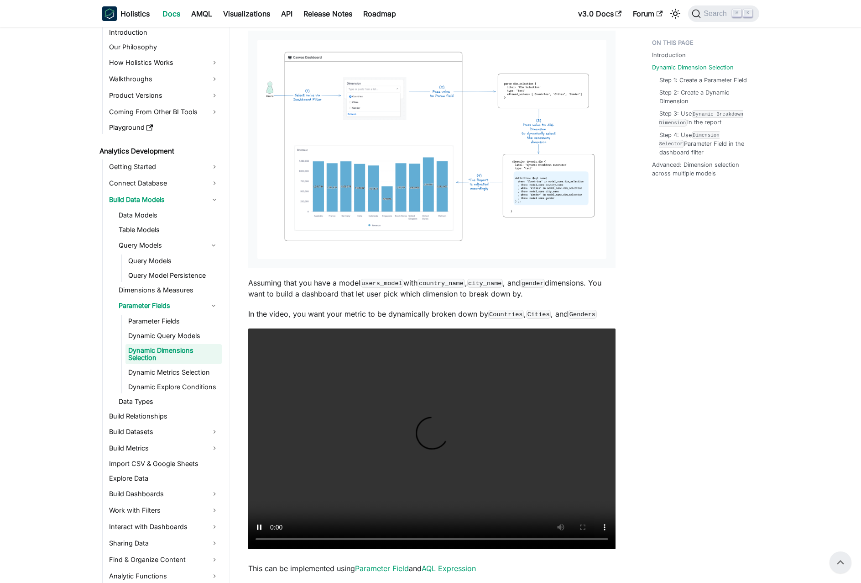
scroll to position [330, 0]
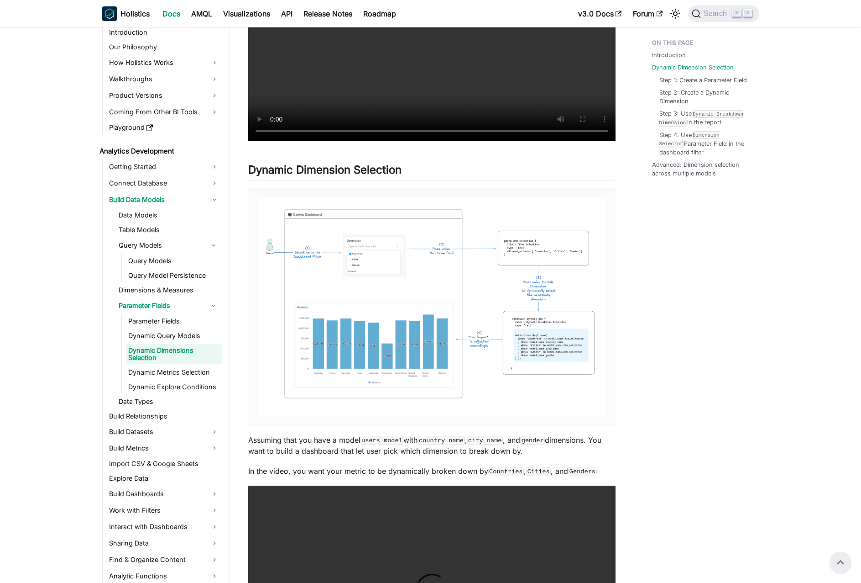
click at [501, 278] on img at bounding box center [431, 306] width 349 height 219
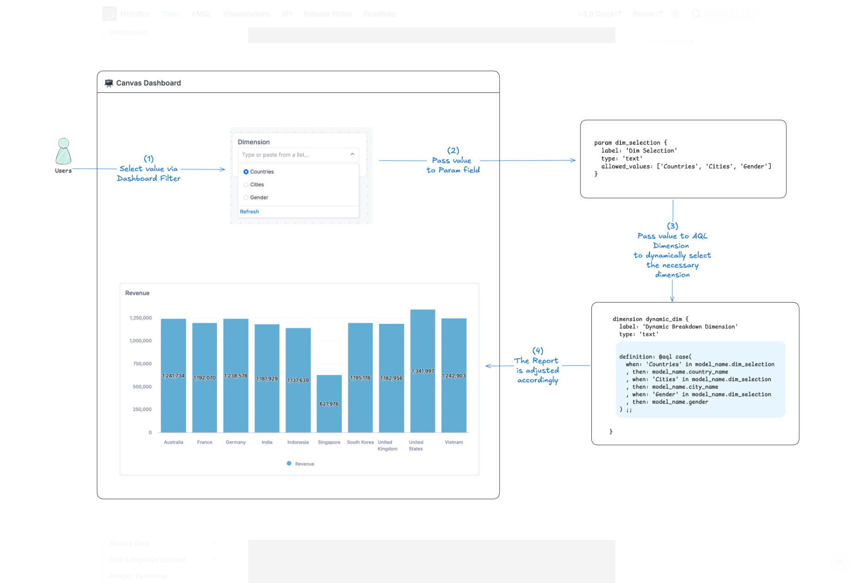
click at [282, 23] on div at bounding box center [430, 291] width 861 height 583
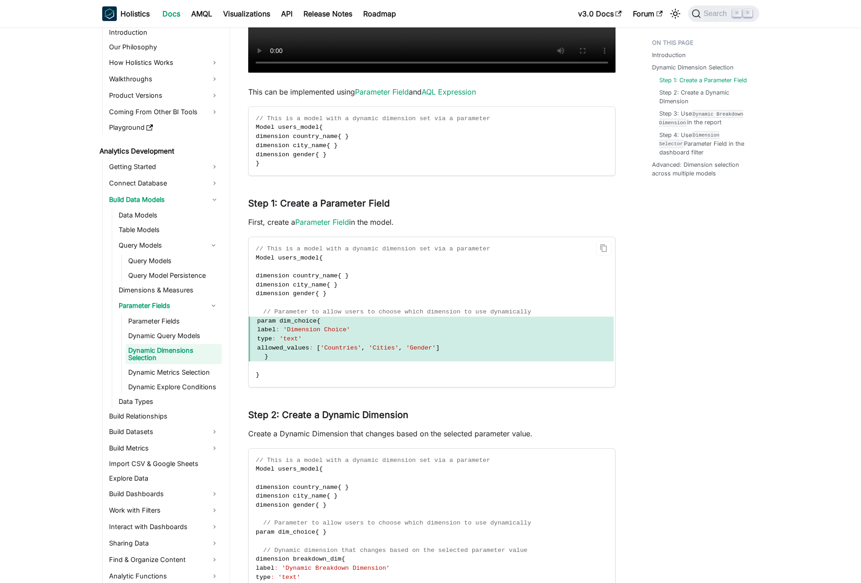
scroll to position [963, 0]
drag, startPoint x: 277, startPoint y: 358, endPoint x: 263, endPoint y: 321, distance: 39.3
click at [263, 321] on code "// This is a model with a dynamic dimension set via a parameter Model users_mod…" at bounding box center [431, 311] width 365 height 150
copy code "param dim_choice { label : 'Dimension Choice' type : 'text' allowed_values : [ …"
click at [336, 225] on link "Parameter Field" at bounding box center [322, 221] width 54 height 9
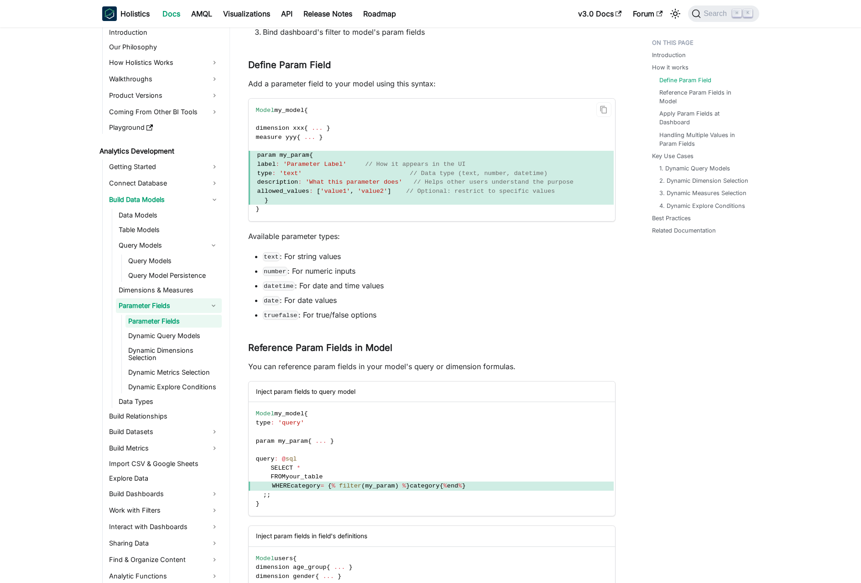
scroll to position [313, 0]
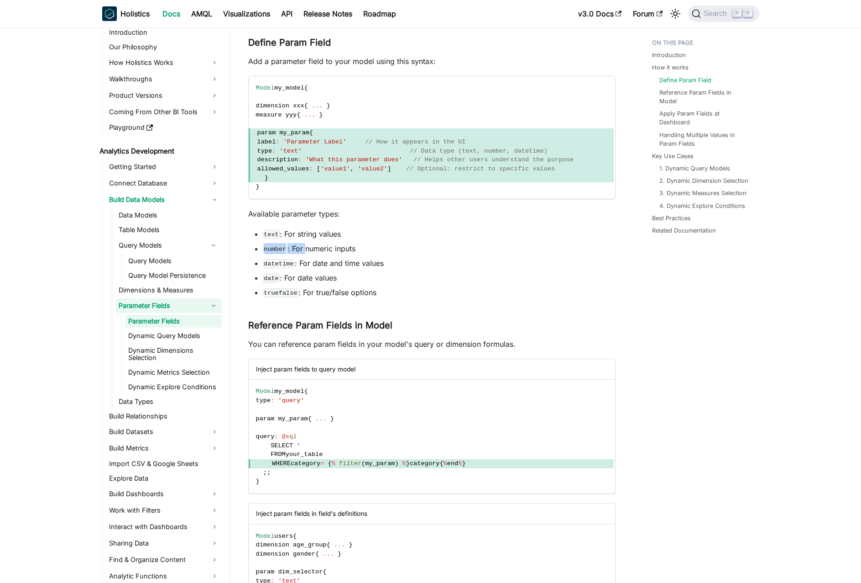
drag, startPoint x: 259, startPoint y: 247, endPoint x: 308, endPoint y: 247, distance: 48.9
click at [308, 247] on li "number : For numeric inputs" at bounding box center [439, 248] width 353 height 11
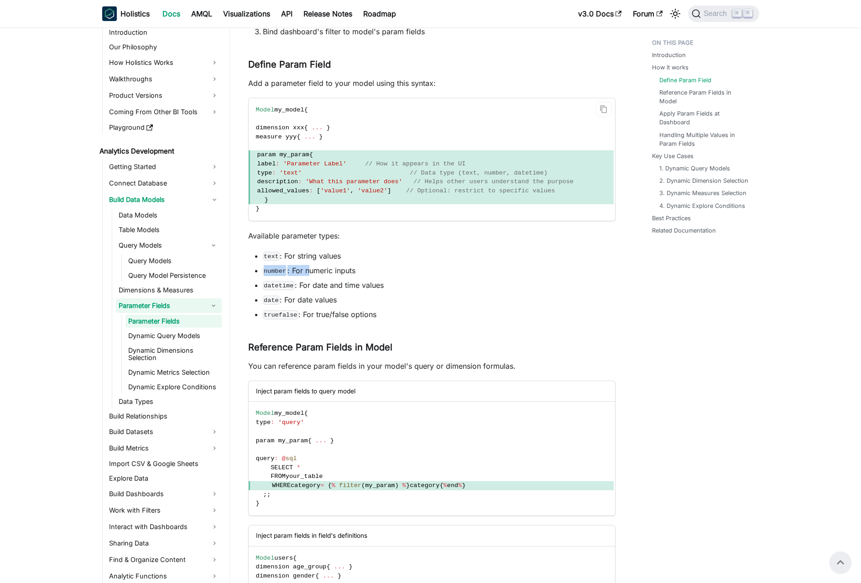
scroll to position [282, 0]
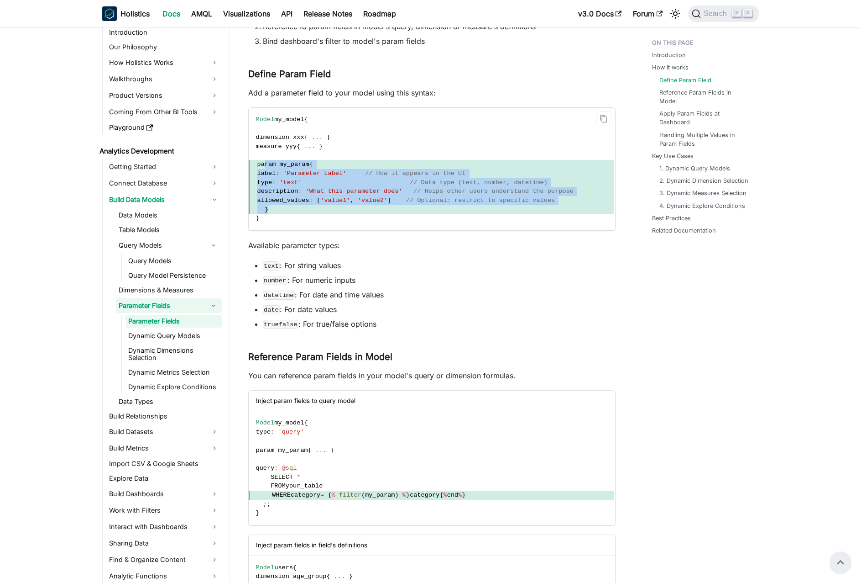
drag, startPoint x: 265, startPoint y: 164, endPoint x: 292, endPoint y: 209, distance: 52.2
click at [292, 209] on code "Model my_model { dimension xxx { ... } measure yyy { ... } param my_param { lab…" at bounding box center [431, 169] width 365 height 122
copy code "param my_param { label : 'Parameter Label' // How it appears in the UI type : '…"
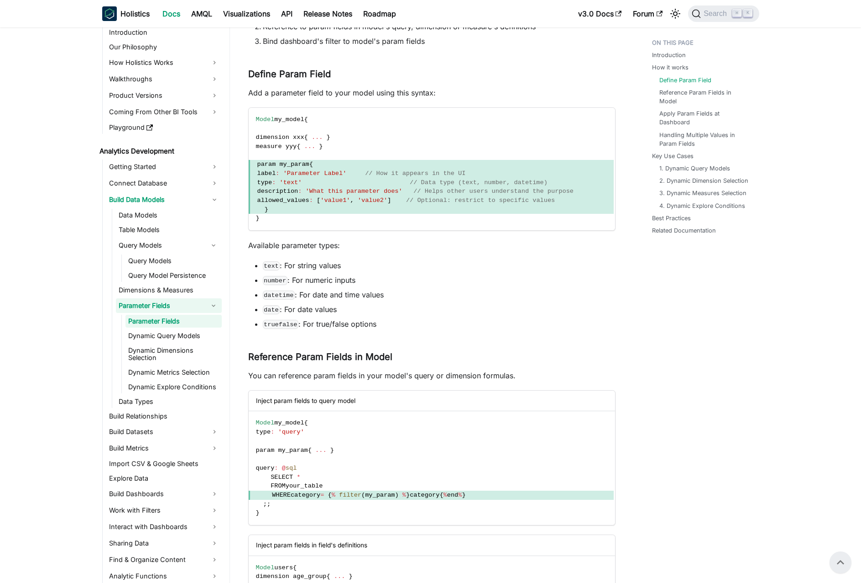
click at [355, 264] on li "text : For string values" at bounding box center [439, 265] width 353 height 11
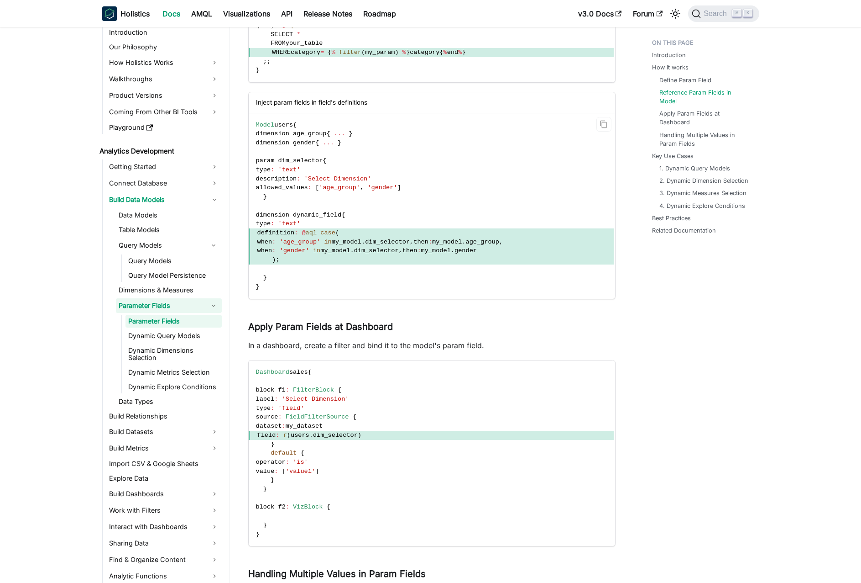
scroll to position [725, 0]
click at [317, 239] on span "'age_group'" at bounding box center [299, 241] width 41 height 7
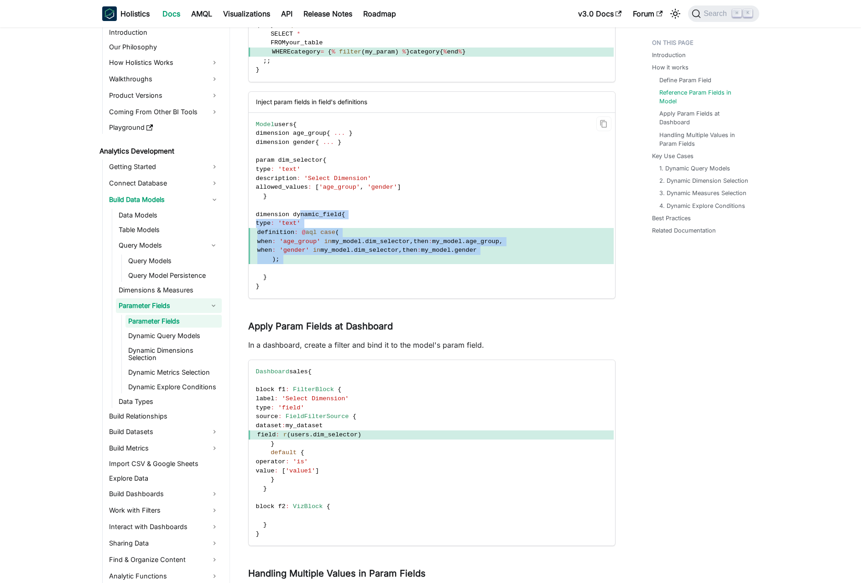
drag, startPoint x: 301, startPoint y: 214, endPoint x: 350, endPoint y: 265, distance: 71.0
click at [350, 265] on code "Model users { dimension age_group { ... } dimension gender { ... } param dim_se…" at bounding box center [431, 205] width 365 height 185
drag, startPoint x: 340, startPoint y: 265, endPoint x: 297, endPoint y: 215, distance: 65.7
click at [298, 217] on code "Model users { dimension age_group { ... } dimension gender { ... } param dim_se…" at bounding box center [431, 205] width 365 height 185
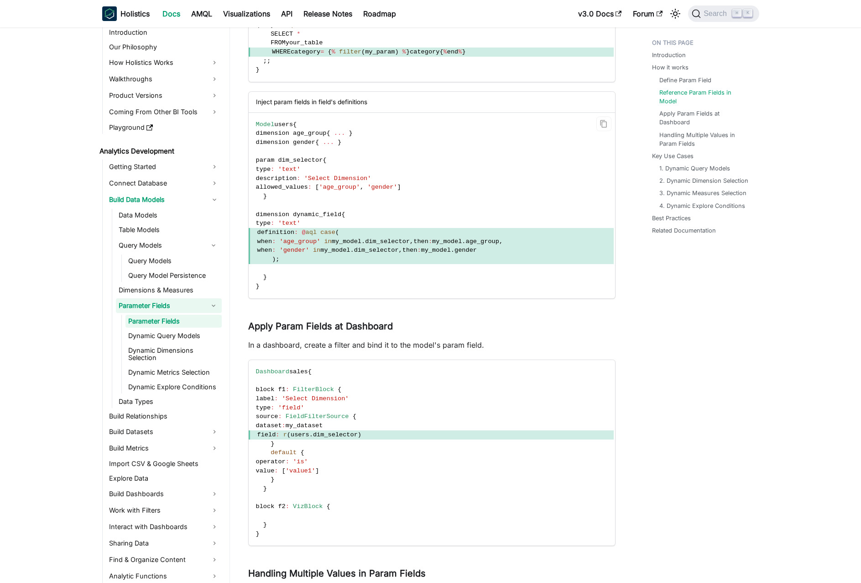
click at [297, 215] on span "dimension dynamic_field" at bounding box center [299, 214] width 86 height 7
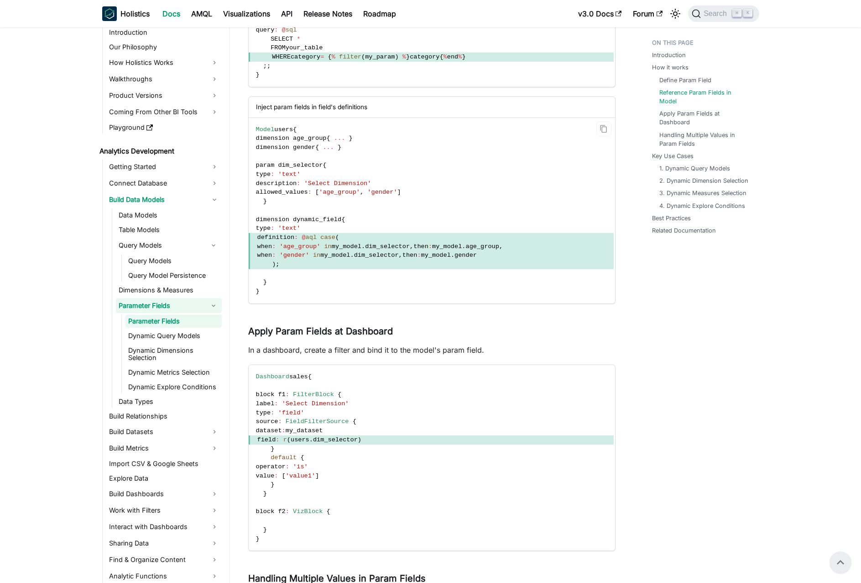
scroll to position [719, 0]
drag, startPoint x: 263, startPoint y: 219, endPoint x: 303, endPoint y: 266, distance: 61.6
click at [303, 266] on code "Model users { dimension age_group { ... } dimension gender { ... } param dim_se…" at bounding box center [431, 210] width 365 height 185
copy code "dimension dynamic_field { type : 'text' definition : @ aql case ( when : 'age_g…"
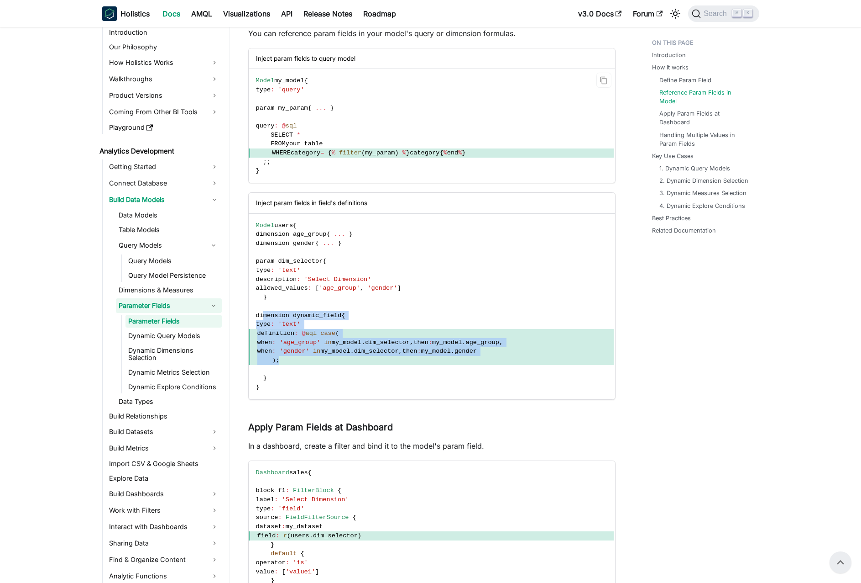
scroll to position [560, 0]
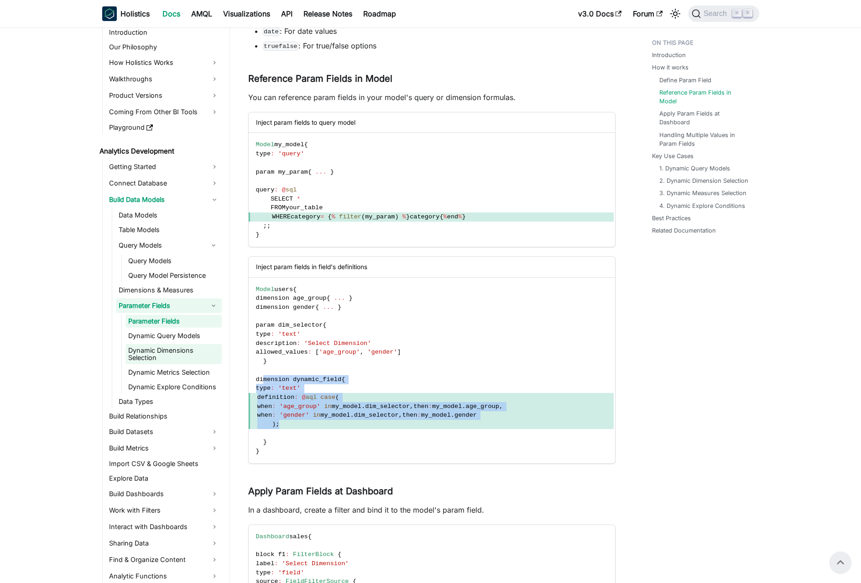
click at [176, 345] on link "Dynamic Dimensions Selection" at bounding box center [174, 354] width 96 height 20
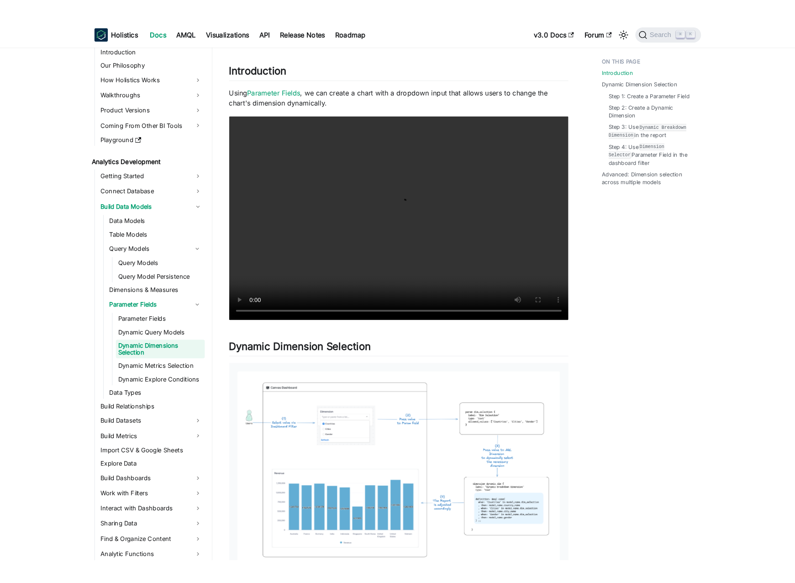
scroll to position [175, 0]
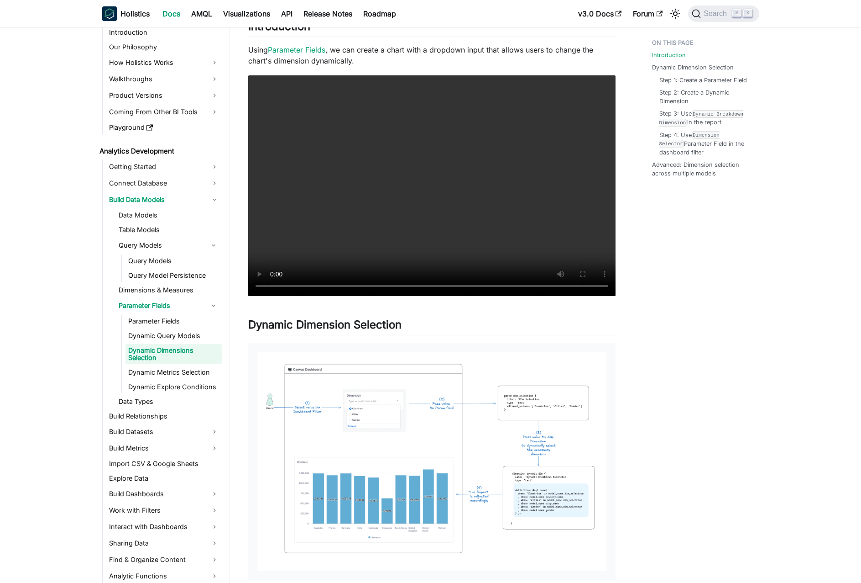
click at [339, 410] on img at bounding box center [431, 461] width 349 height 219
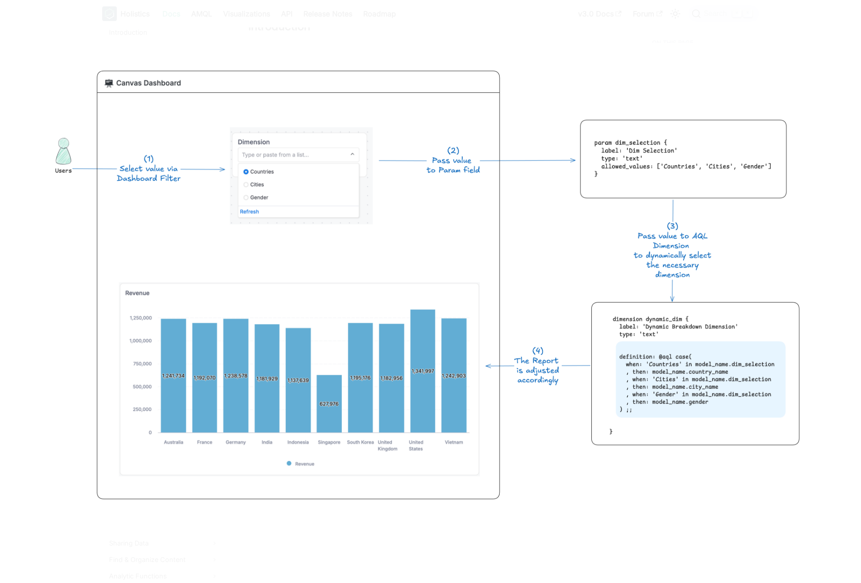
click at [668, 362] on img at bounding box center [431, 291] width 792 height 497
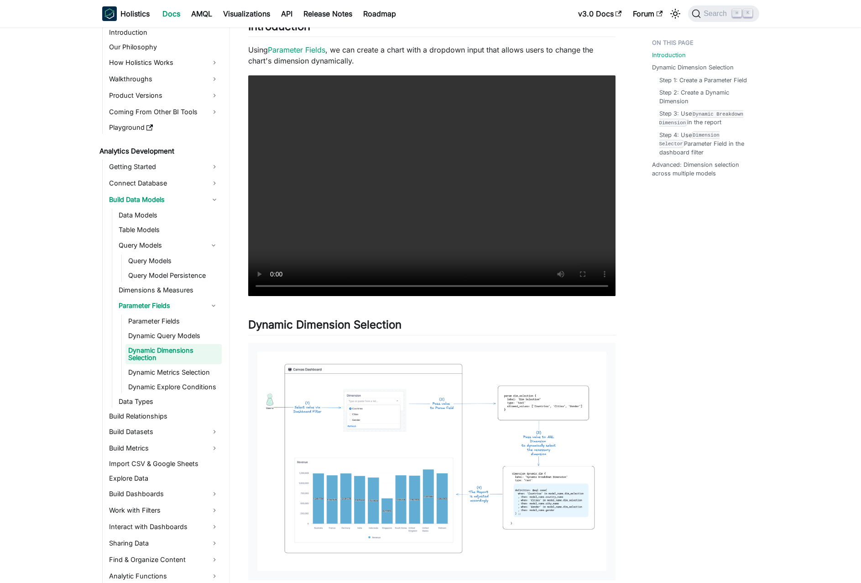
click at [557, 423] on img at bounding box center [431, 461] width 349 height 219
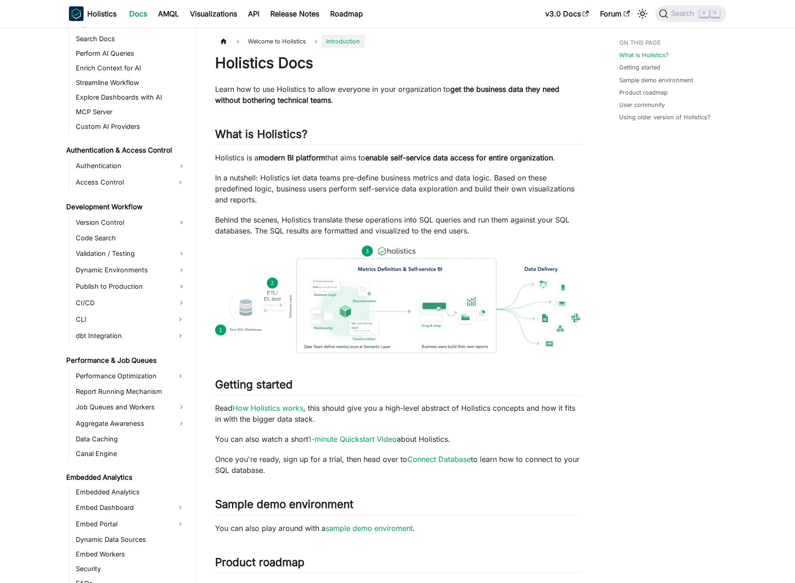
scroll to position [525, 0]
click at [138, 422] on link "Aggregate Awareness" at bounding box center [131, 422] width 116 height 15
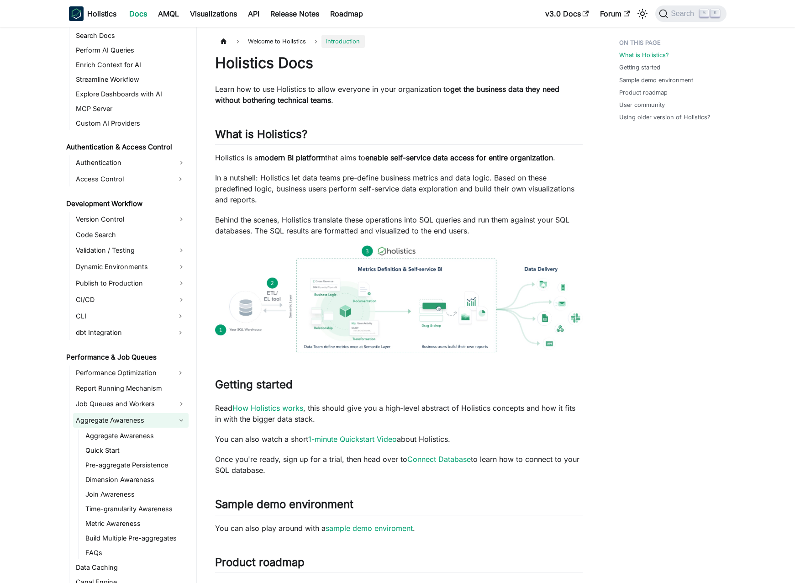
scroll to position [543, 0]
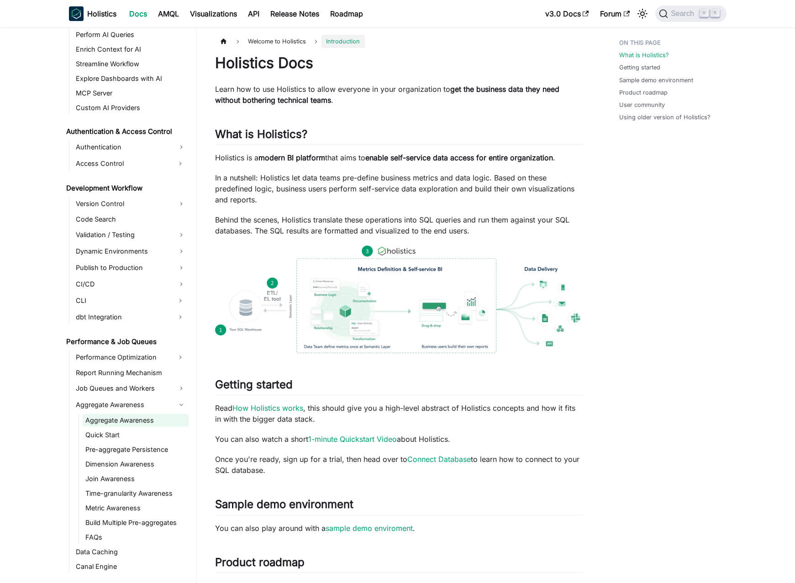
click at [136, 420] on link "Aggregate Awareness" at bounding box center [136, 420] width 106 height 13
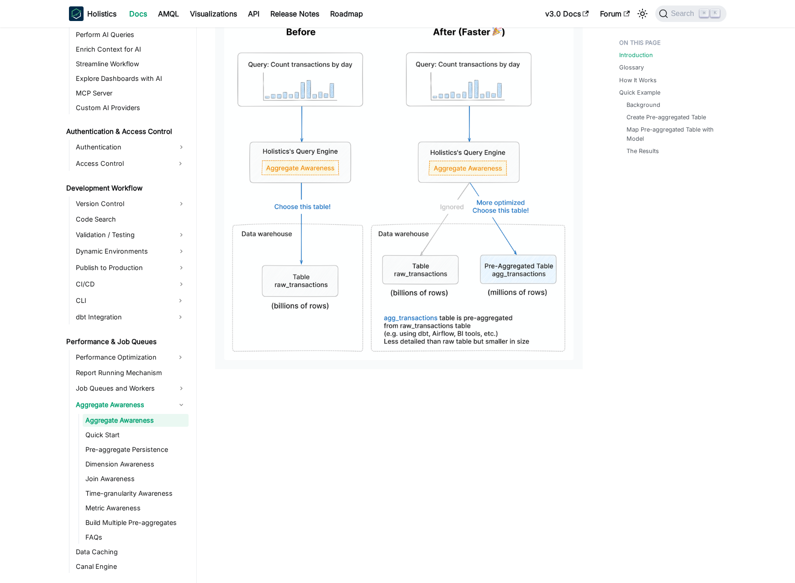
scroll to position [310, 0]
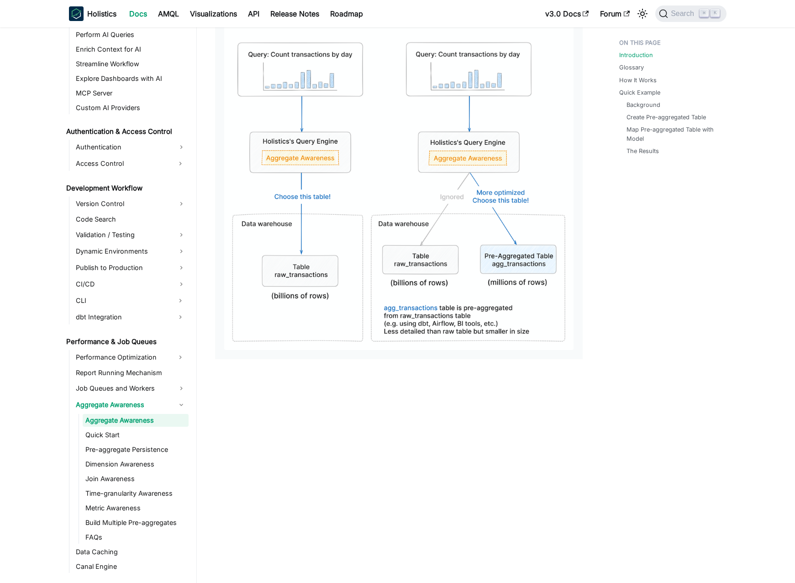
click at [443, 257] on img at bounding box center [398, 177] width 349 height 343
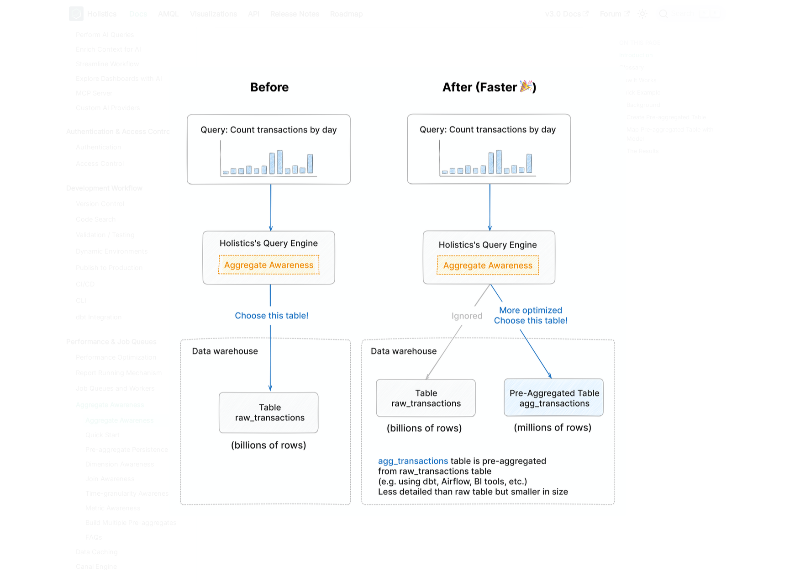
click at [688, 330] on div at bounding box center [397, 291] width 795 height 583
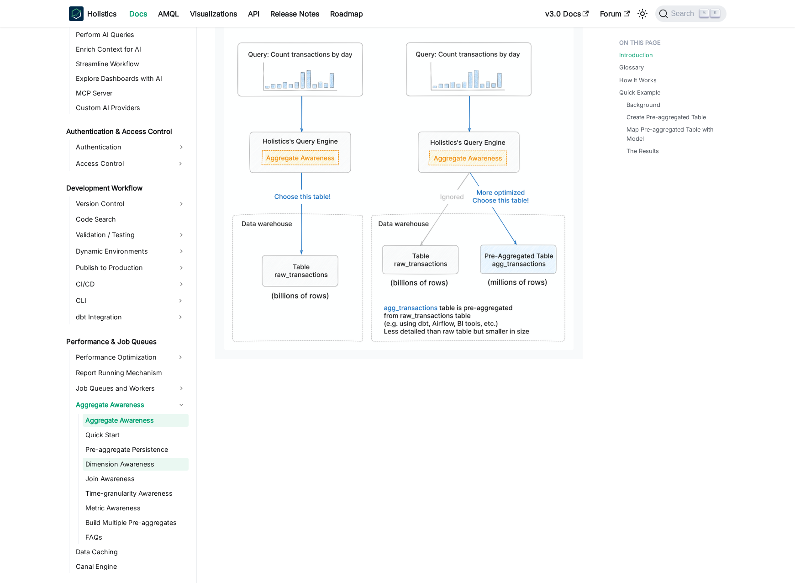
drag, startPoint x: 110, startPoint y: 462, endPoint x: 133, endPoint y: 452, distance: 25.2
click at [110, 462] on link "Dimension Awareness" at bounding box center [136, 463] width 106 height 13
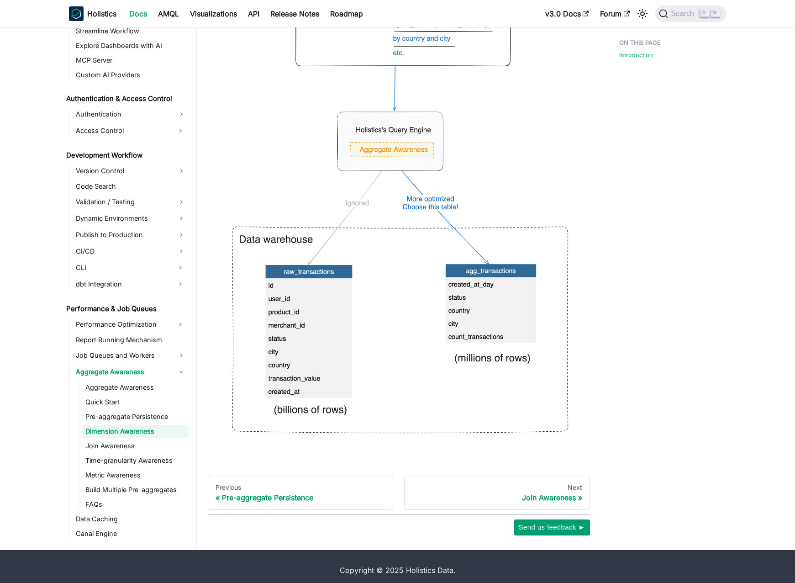
scroll to position [305, 0]
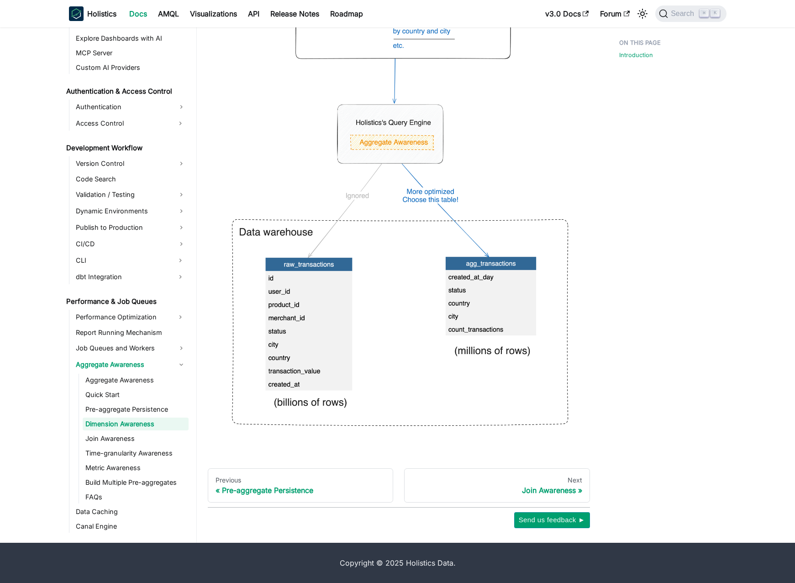
click at [381, 290] on img at bounding box center [399, 201] width 368 height 483
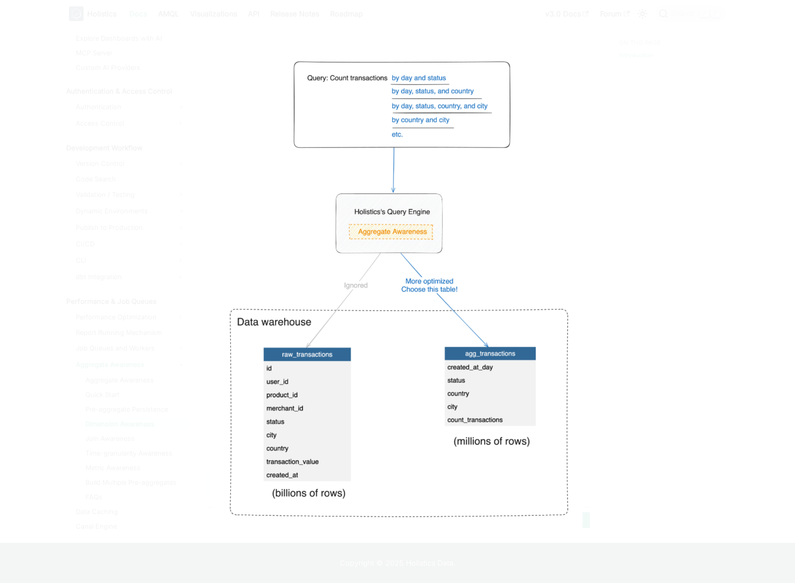
click at [668, 319] on div at bounding box center [397, 291] width 795 height 583
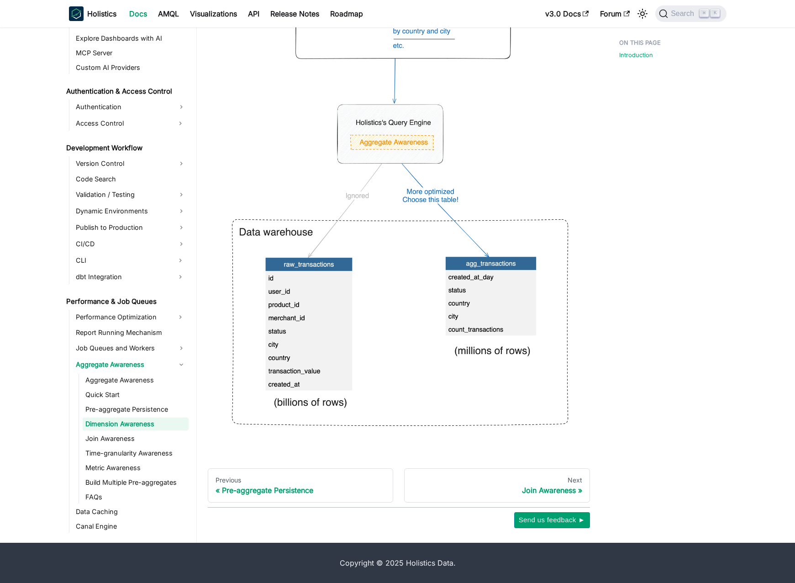
click at [607, 190] on div "Introduction" at bounding box center [668, 129] width 135 height 798
click at [612, 194] on div "Introduction" at bounding box center [668, 129] width 135 height 798
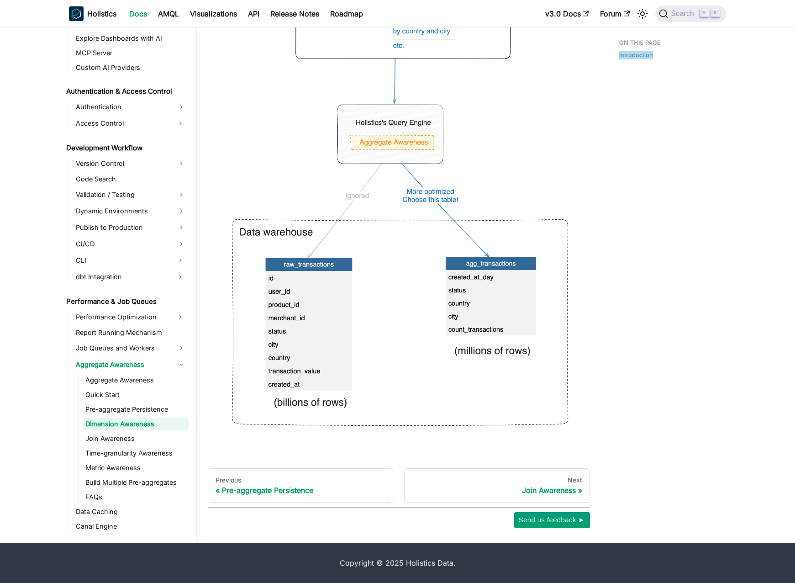
click at [612, 194] on div "Introduction" at bounding box center [668, 129] width 135 height 798
click at [613, 197] on div "Introduction" at bounding box center [668, 129] width 135 height 798
click at [644, 289] on div "Introduction" at bounding box center [668, 129] width 135 height 798
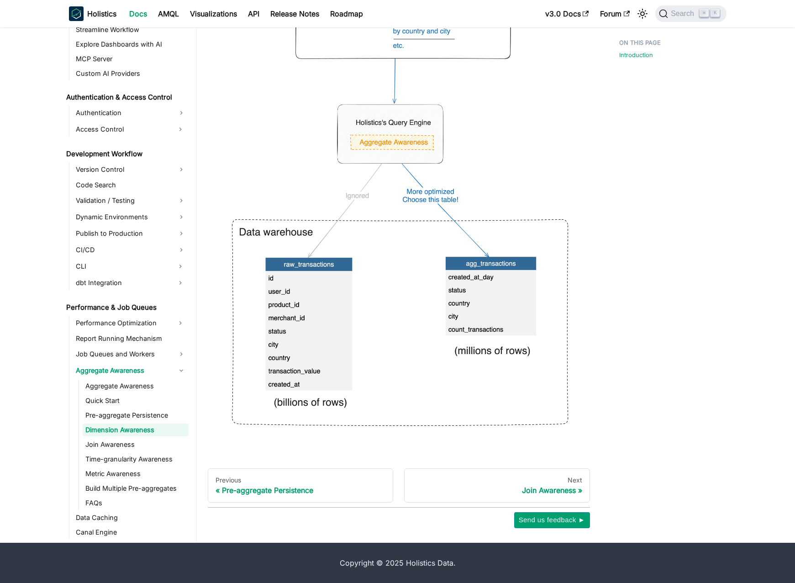
scroll to position [581, 0]
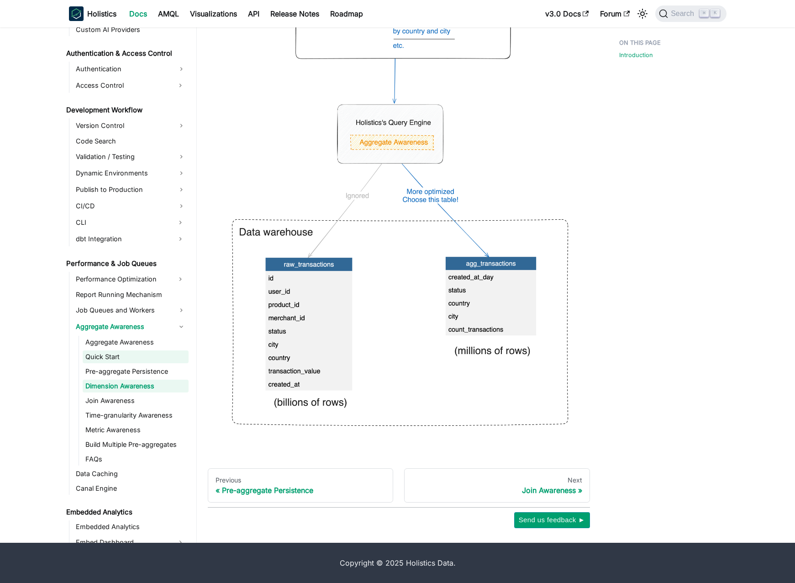
click at [121, 355] on link "Quick Start" at bounding box center [136, 356] width 106 height 13
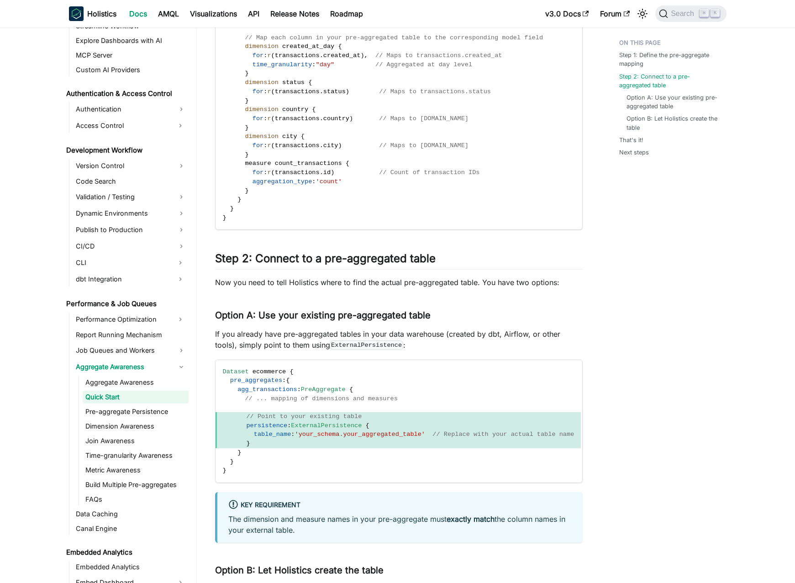
scroll to position [363, 0]
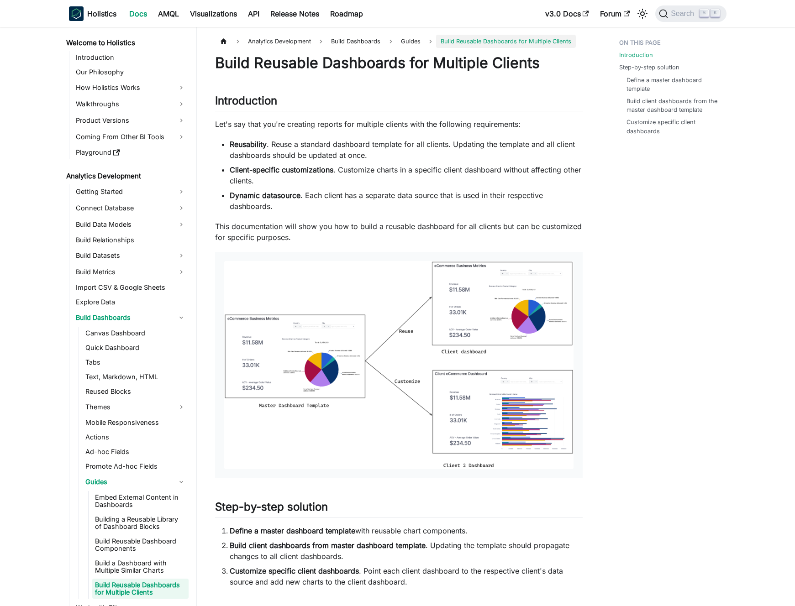
scroll to position [545, 0]
